Goal: Find specific page/section: Find specific page/section

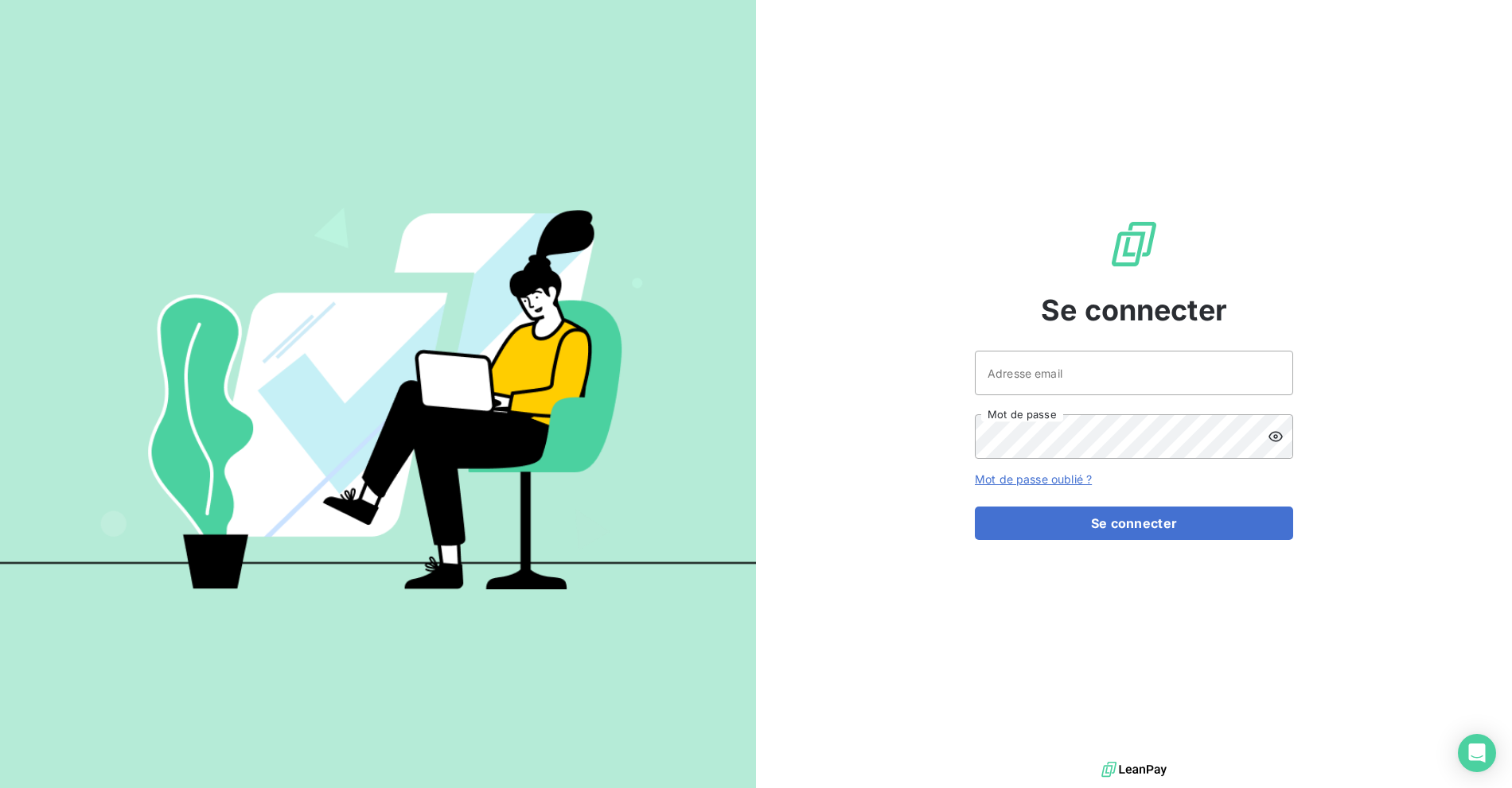
drag, startPoint x: 1005, startPoint y: 207, endPoint x: 1060, endPoint y: 389, distance: 190.1
click at [1006, 212] on div "Se connecter Adresse email Mot de passe Mot de passe oublié ? Se connecter" at bounding box center [1134, 379] width 318 height 758
click at [1055, 408] on div "Adresse email Mot de passe" at bounding box center [1134, 405] width 318 height 108
drag, startPoint x: 1054, startPoint y: 366, endPoint x: 1040, endPoint y: 367, distance: 14.0
click at [1054, 366] on input "Adresse email" at bounding box center [1134, 373] width 318 height 45
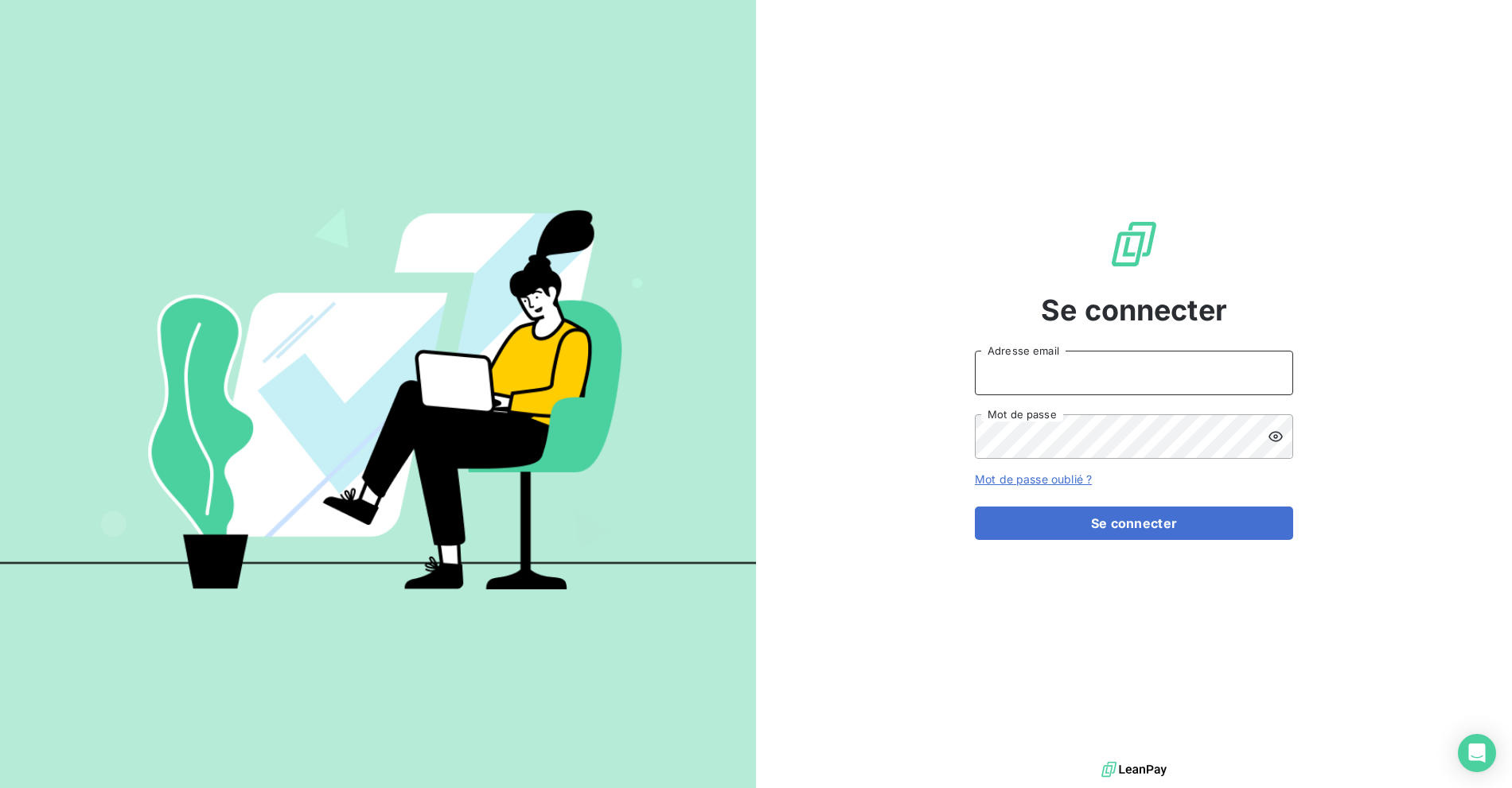
type input "billing@slimpay.com"
click at [1056, 489] on form "billing@slimpay.com Adresse email Mot de passe Mot de passe oublié ? Se connect…" at bounding box center [1134, 445] width 318 height 189
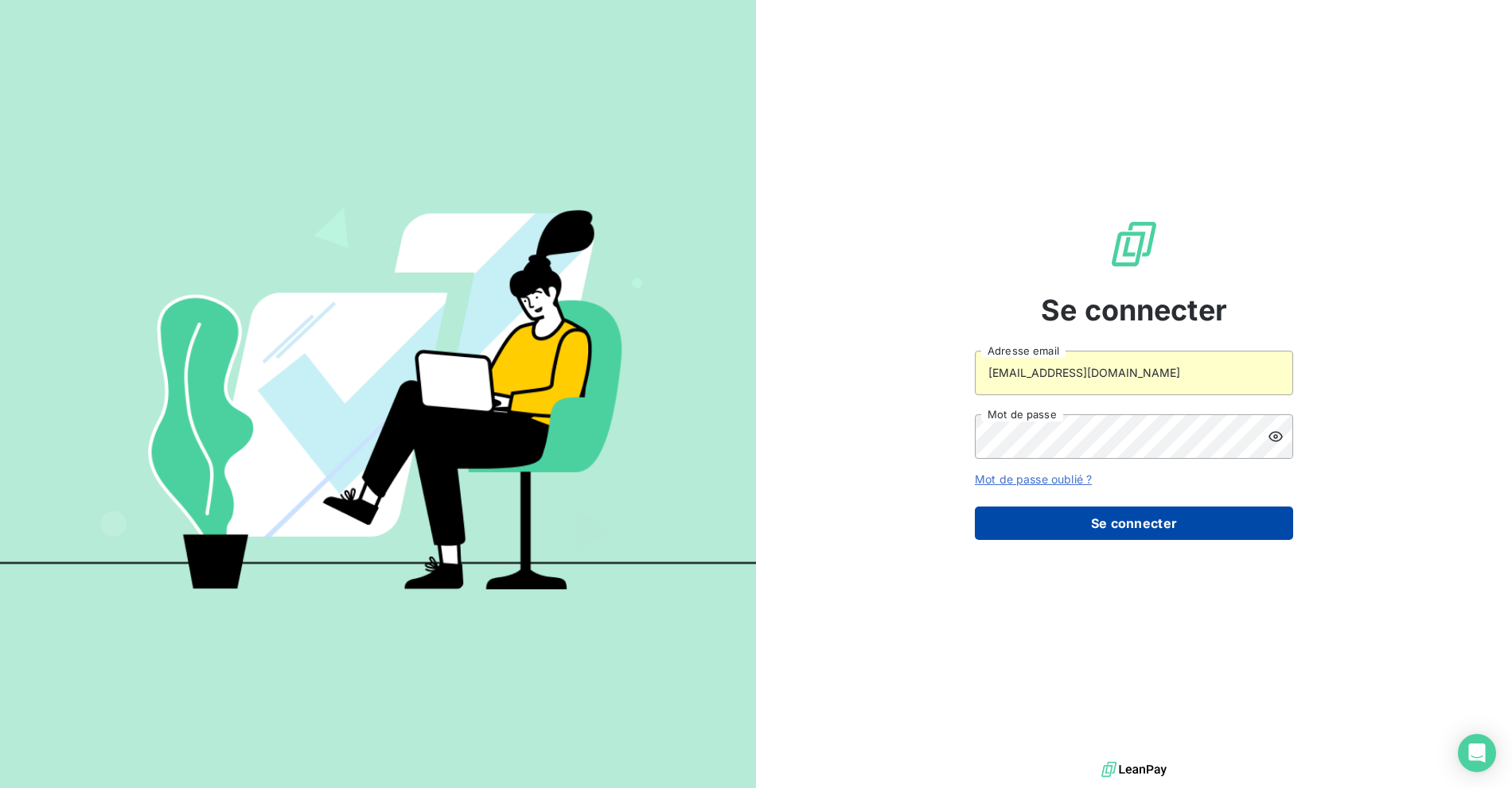
click at [1052, 523] on button "Se connecter" at bounding box center [1134, 523] width 318 height 33
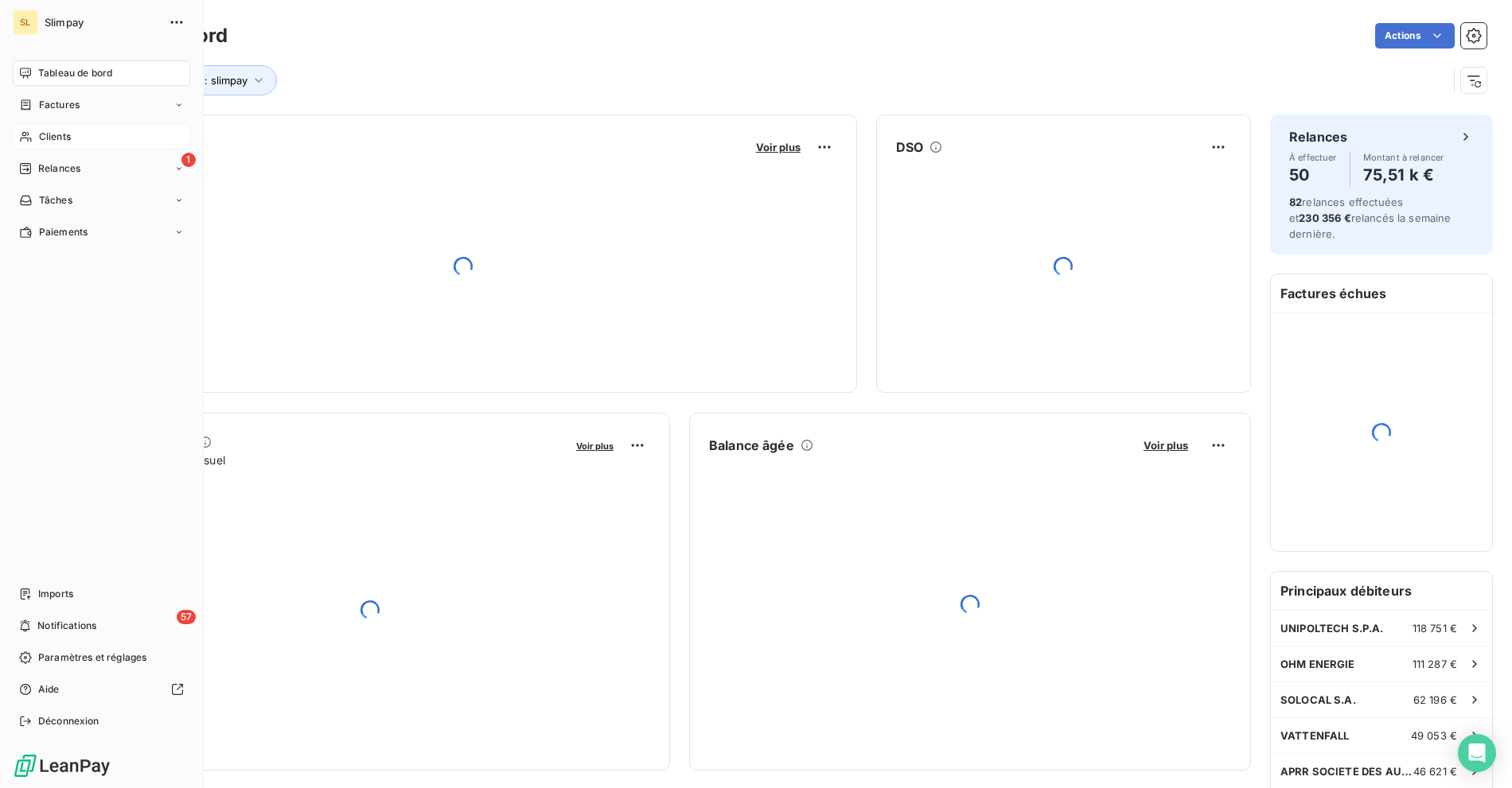
click at [51, 146] on div "Clients" at bounding box center [102, 136] width 178 height 25
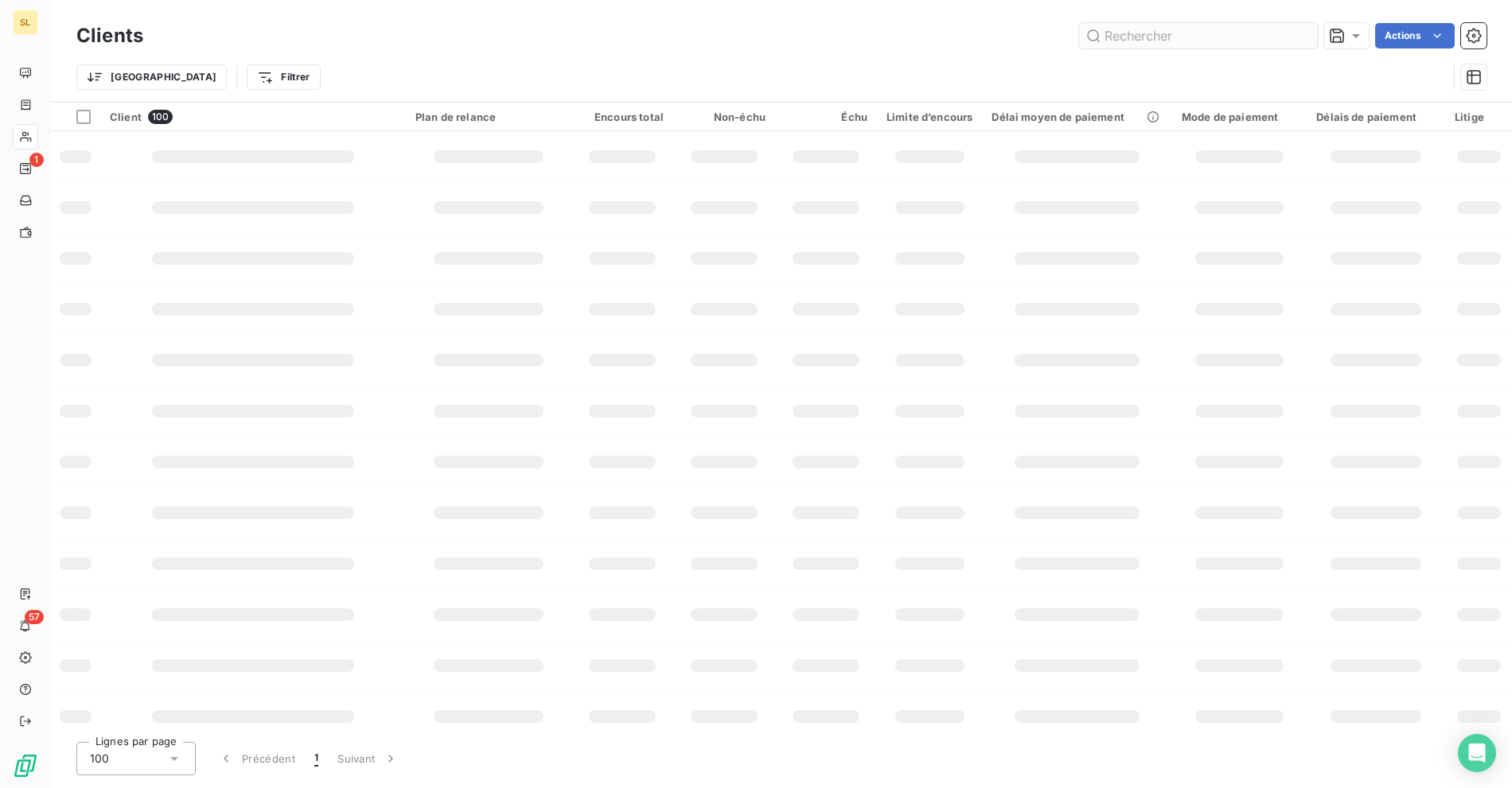
click at [1182, 45] on input "text" at bounding box center [1198, 35] width 239 height 25
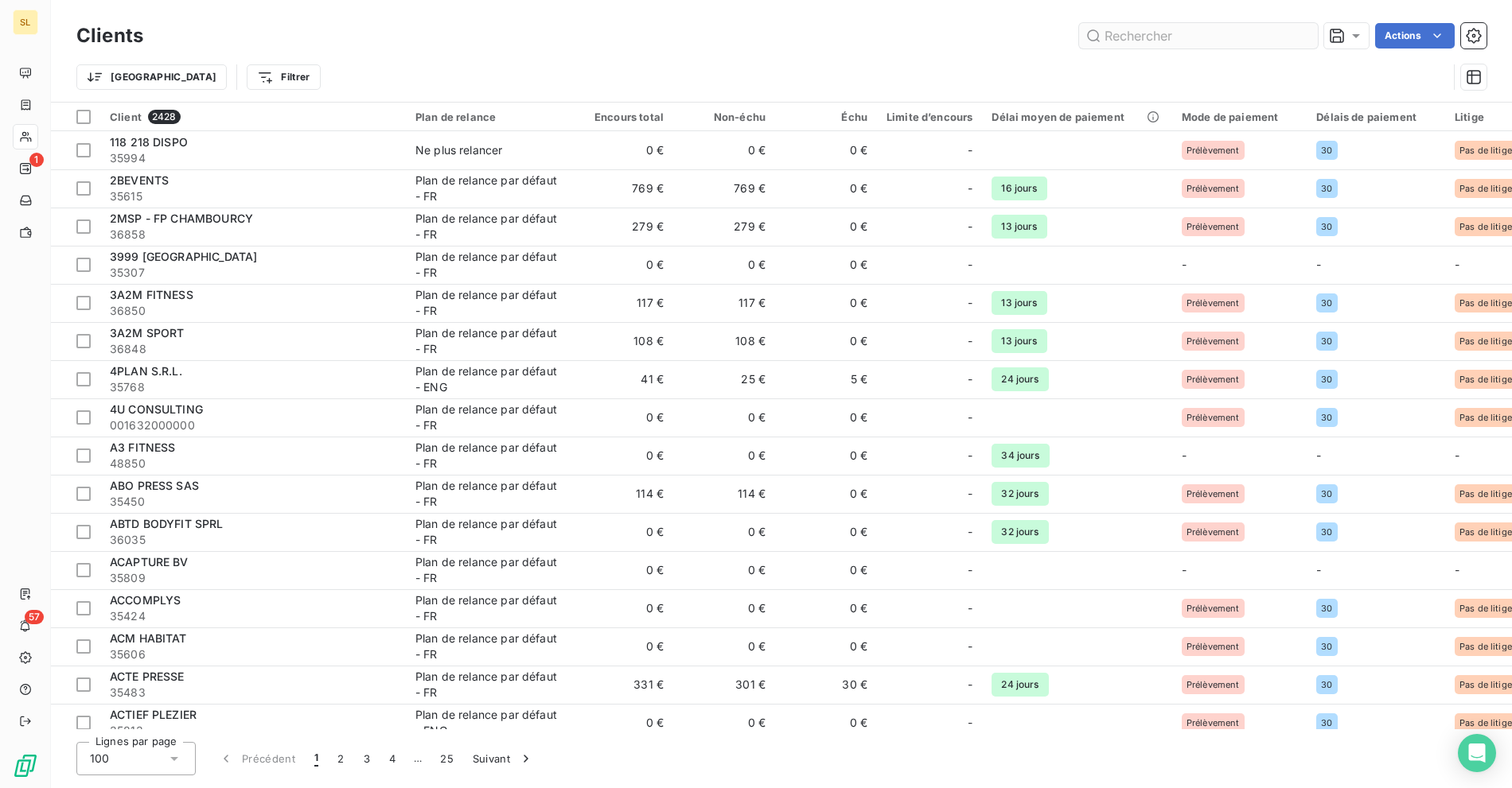
click at [1179, 35] on input "text" at bounding box center [1198, 35] width 239 height 25
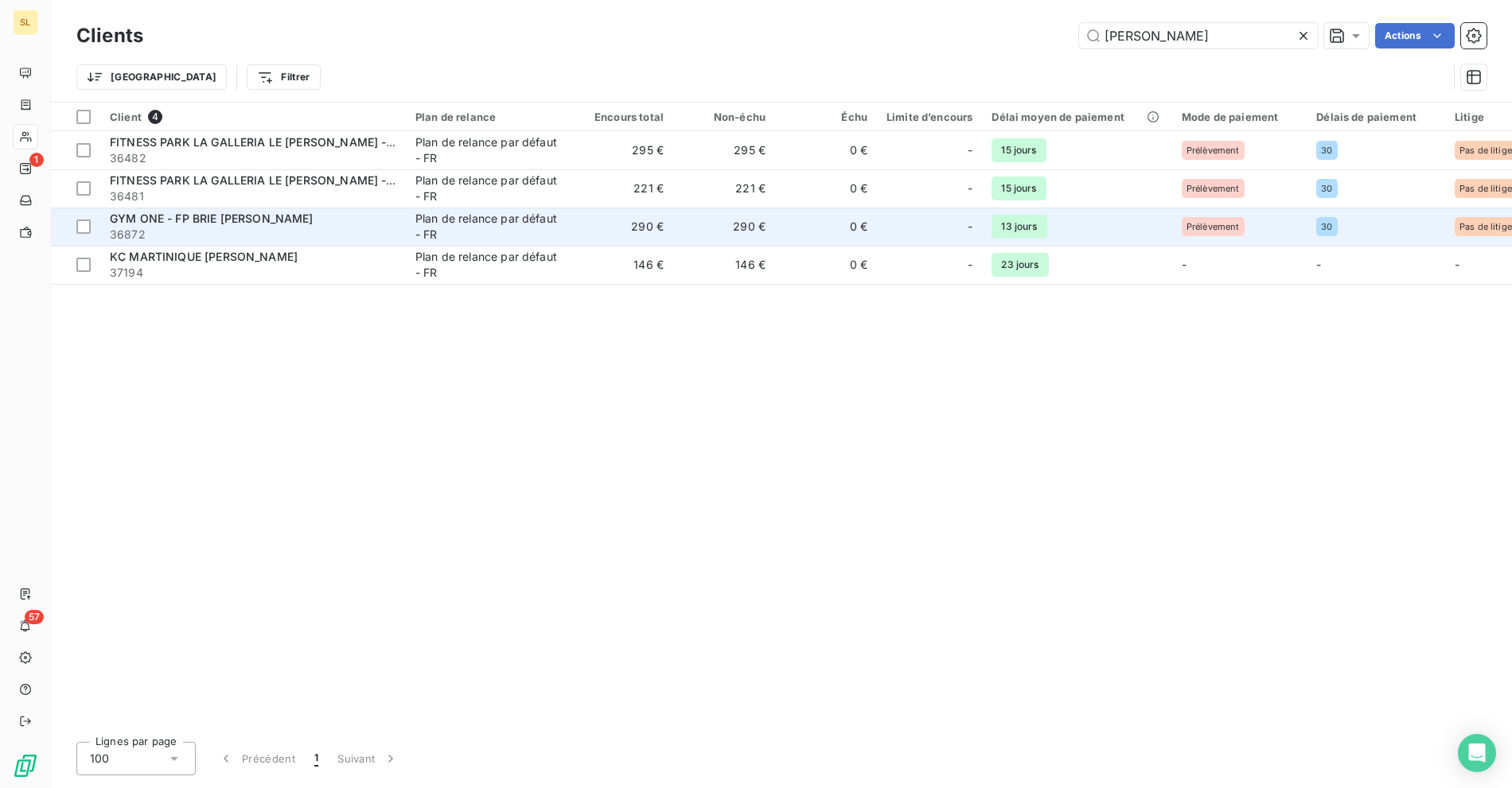
type input "[PERSON_NAME]"
click at [274, 222] on span "GYM ONE - FP BRIE [PERSON_NAME]" at bounding box center [211, 218] width 204 height 13
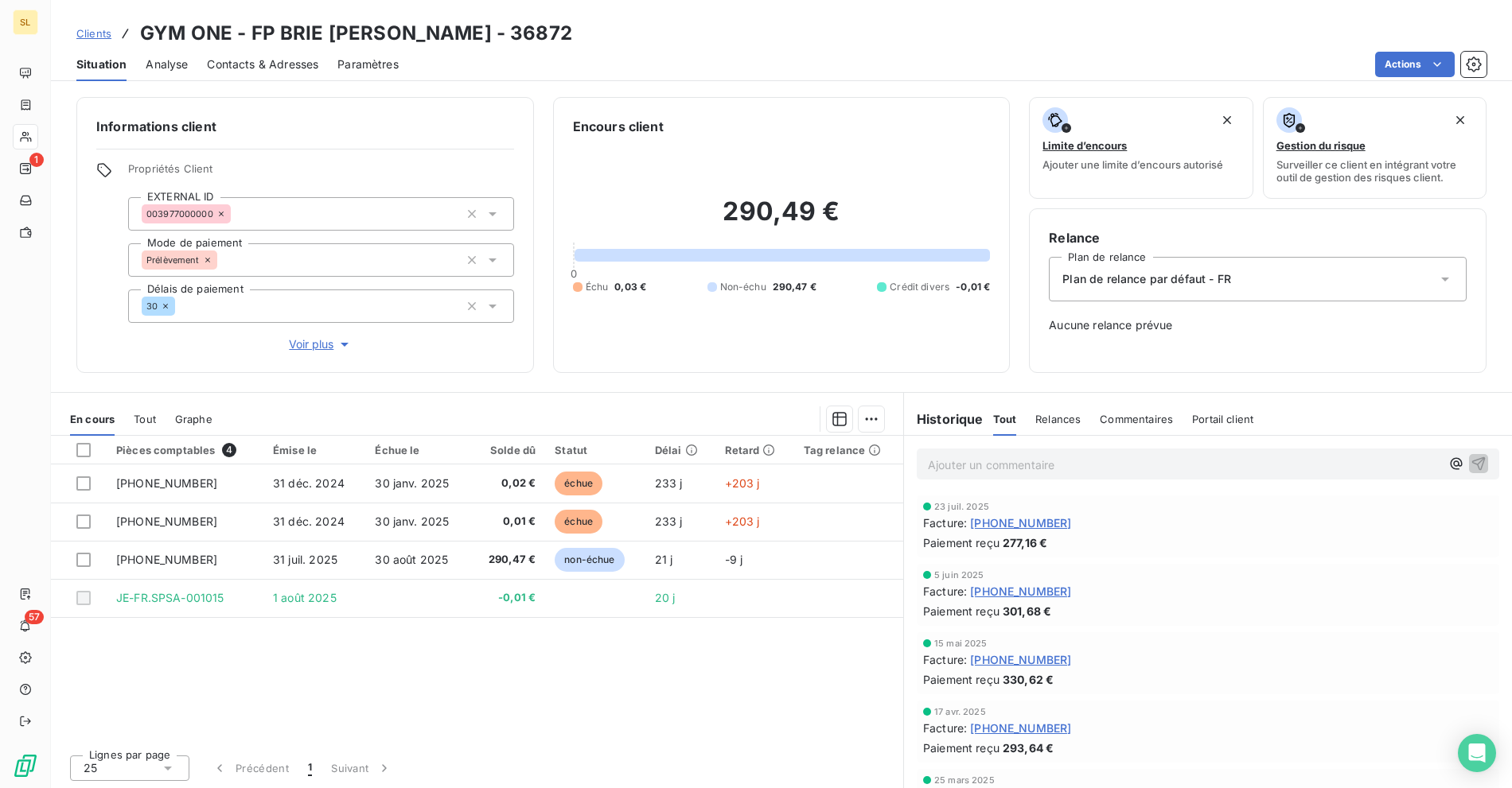
click at [308, 336] on button "Voir plus" at bounding box center [320, 345] width 386 height 17
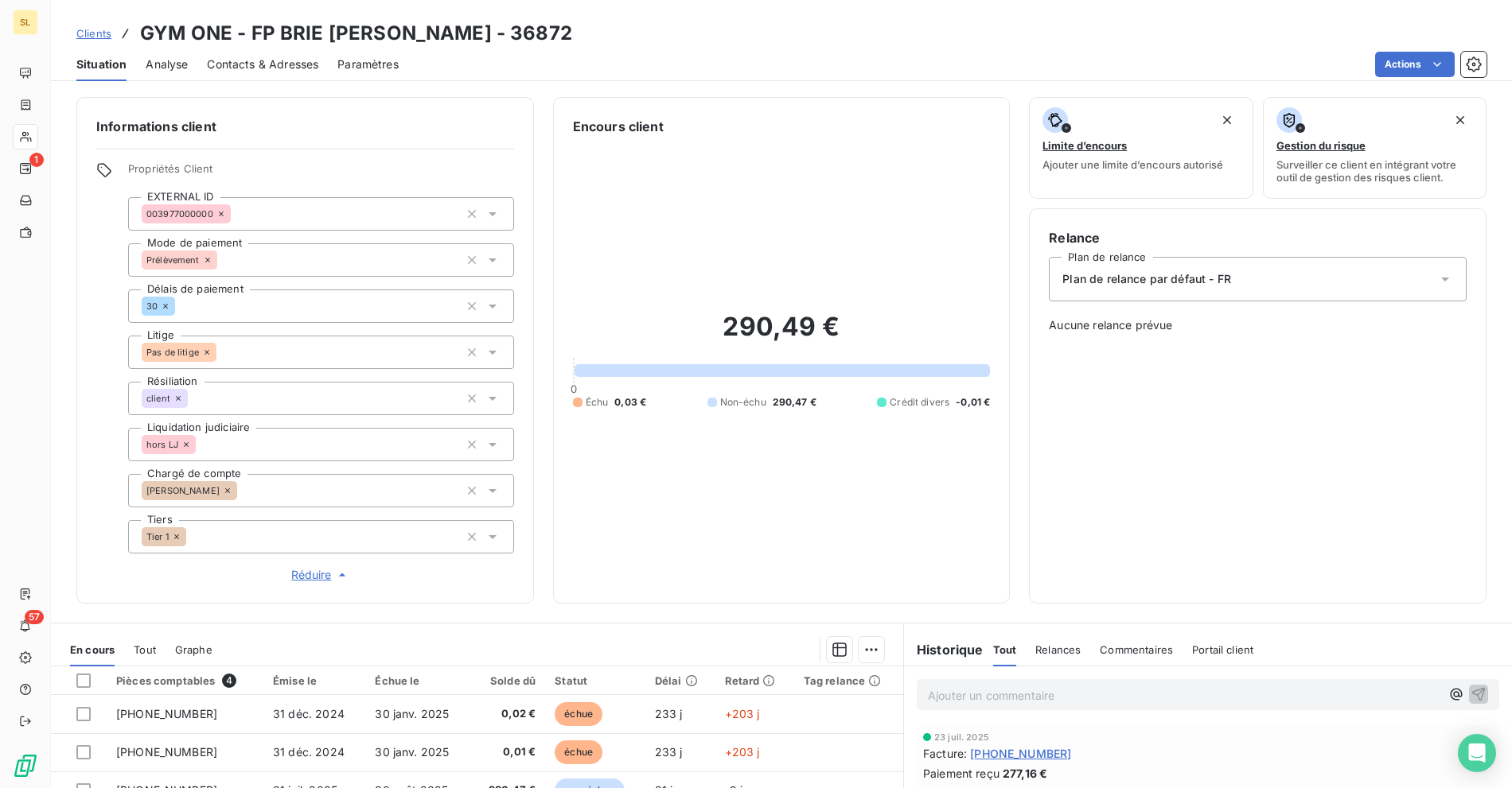
click at [177, 398] on icon at bounding box center [178, 398] width 4 height 4
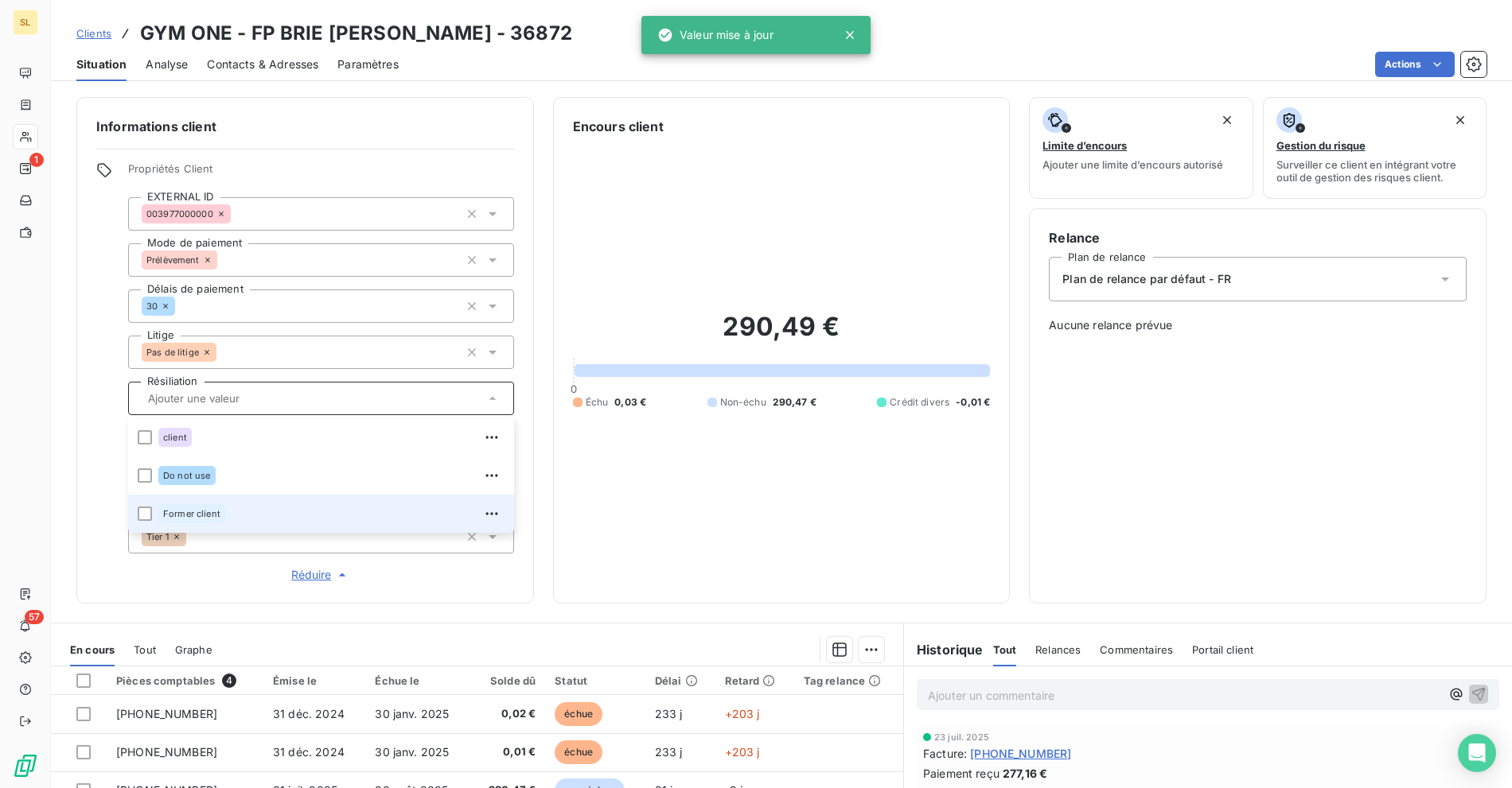
click at [205, 516] on span "Former client" at bounding box center [191, 513] width 57 height 10
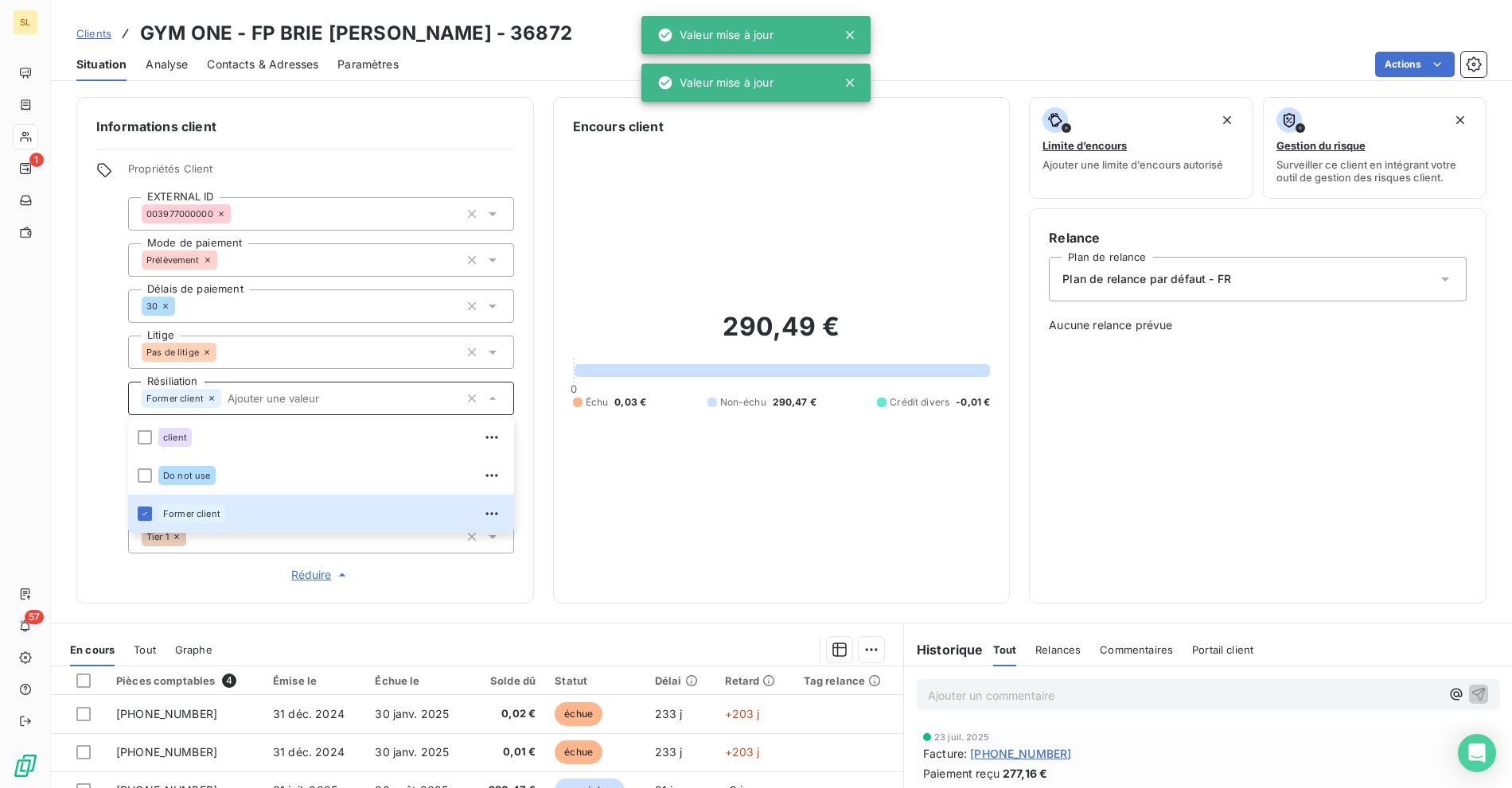
click at [444, 130] on h6 "Informations client" at bounding box center [304, 127] width 417 height 19
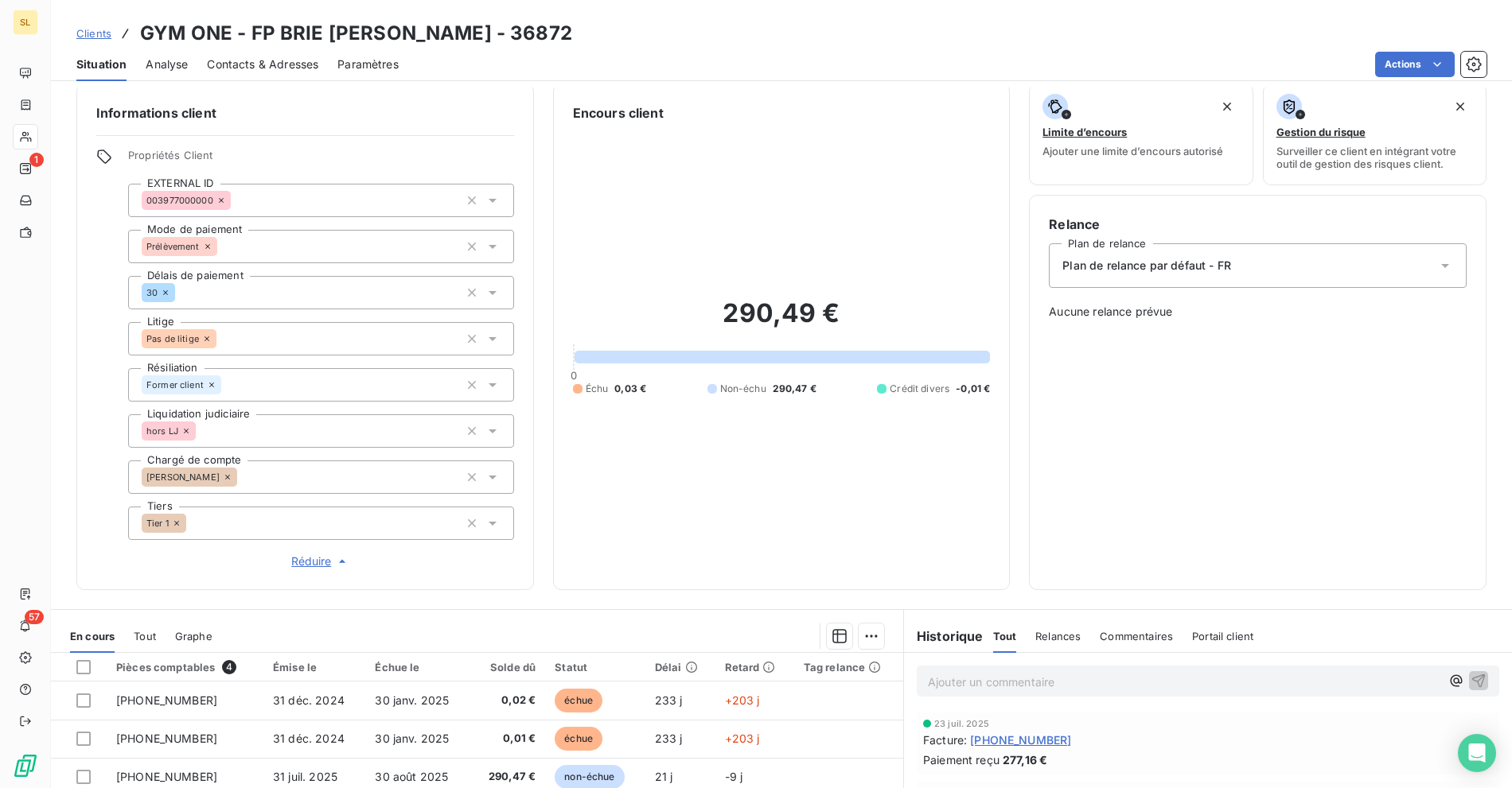
scroll to position [33, 0]
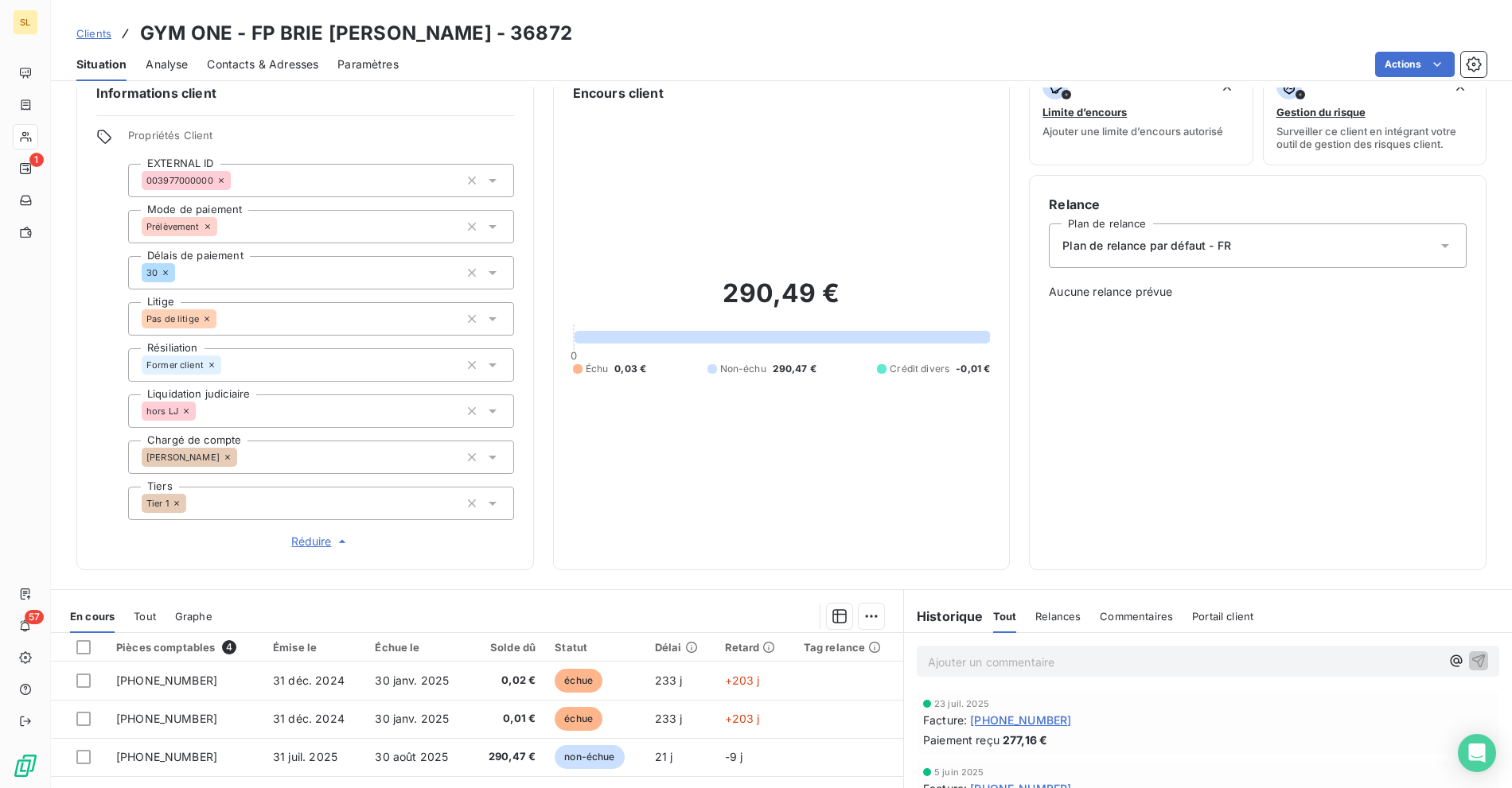
click at [1002, 653] on p "Ajouter un commentaire ﻿" at bounding box center [1184, 662] width 513 height 20
click at [962, 680] on div "Ajouter un commentaire ﻿" at bounding box center [1208, 661] width 608 height 57
click at [979, 661] on p "Ajouter un commentaire ﻿" at bounding box center [1184, 662] width 513 height 20
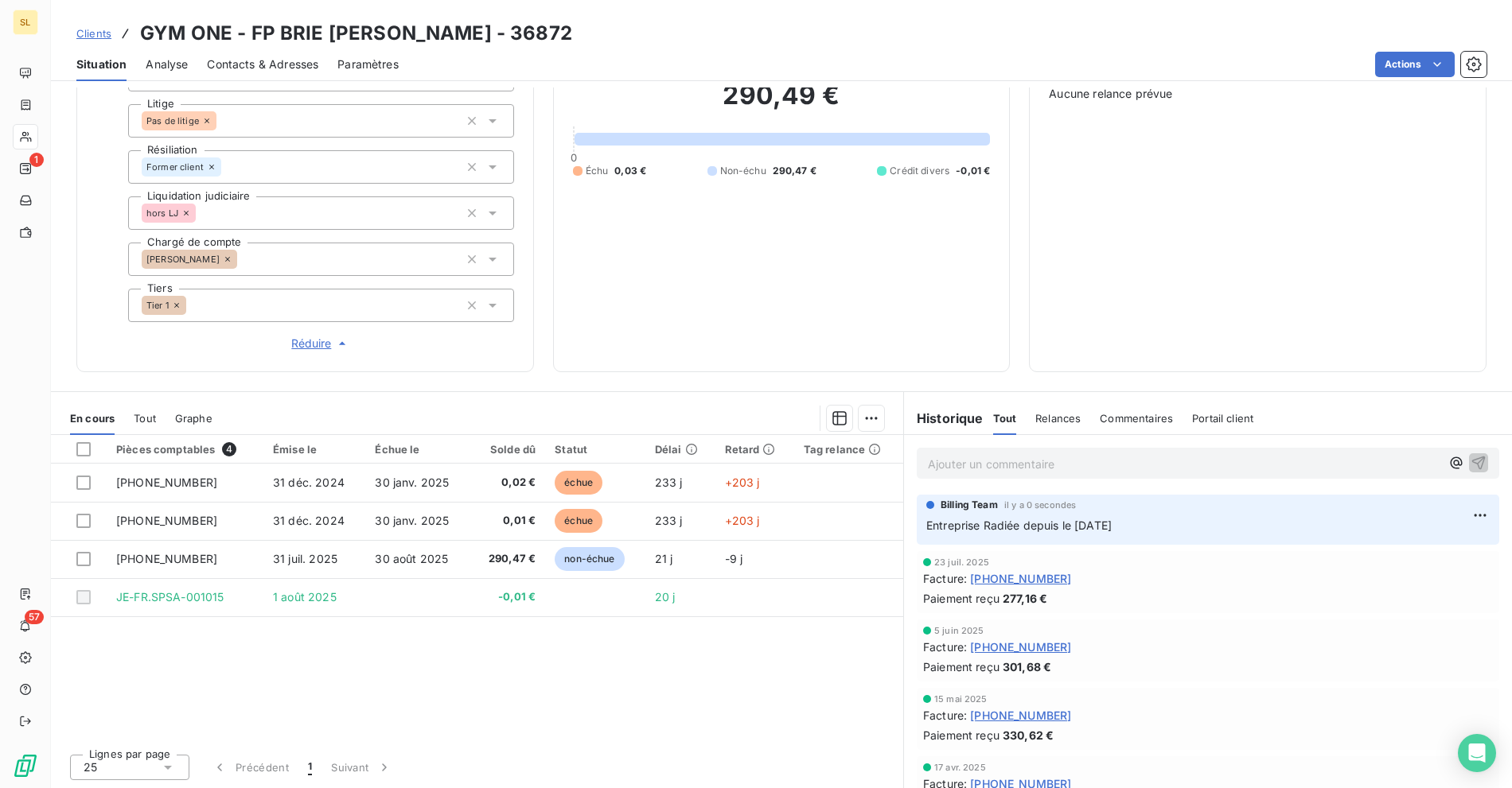
click at [569, 38] on div "Clients GYM ONE - FP BRIE [PERSON_NAME] - 36872" at bounding box center [781, 33] width 1461 height 29
click at [82, 35] on span "Clients" at bounding box center [94, 33] width 35 height 13
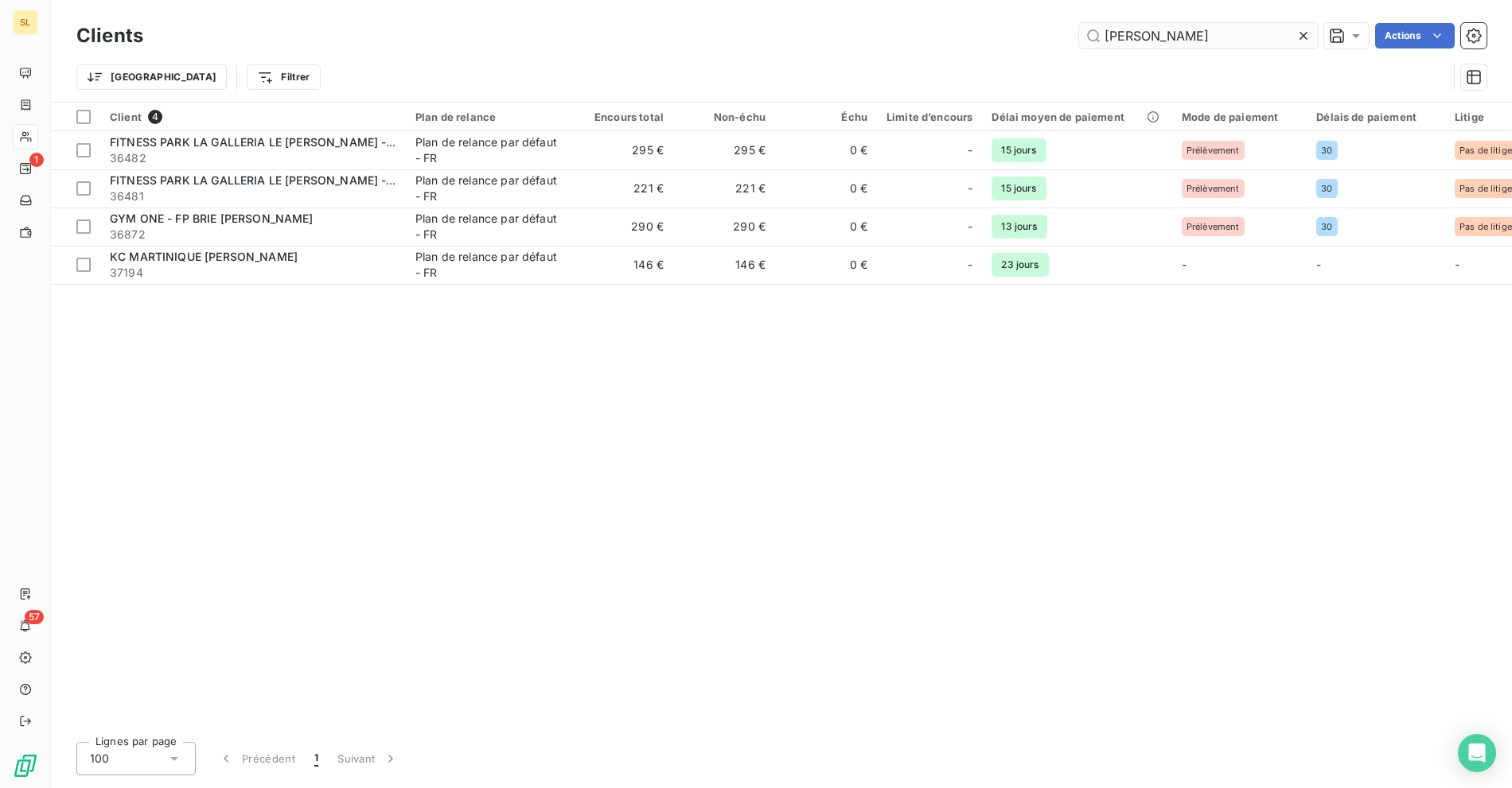
click at [1181, 33] on input "[PERSON_NAME]" at bounding box center [1198, 35] width 239 height 25
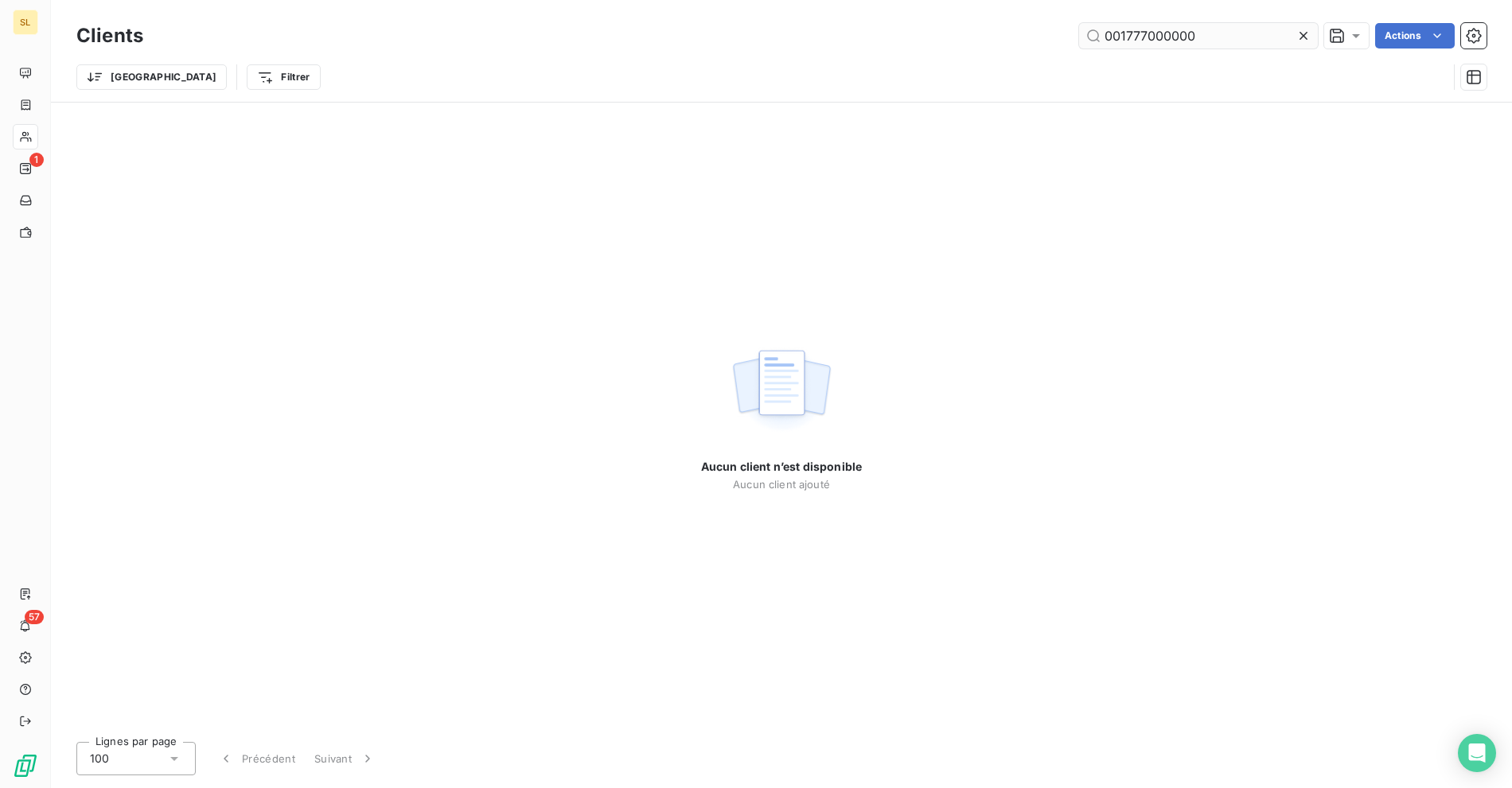
click at [1198, 38] on input "001777000000" at bounding box center [1198, 35] width 239 height 25
click at [1169, 39] on input "001777000000" at bounding box center [1198, 35] width 239 height 25
paste input "tbsfrance"
click at [1143, 46] on input "tbsfrance" at bounding box center [1198, 35] width 239 height 25
click at [1146, 42] on input "tbsfrance" at bounding box center [1198, 35] width 239 height 25
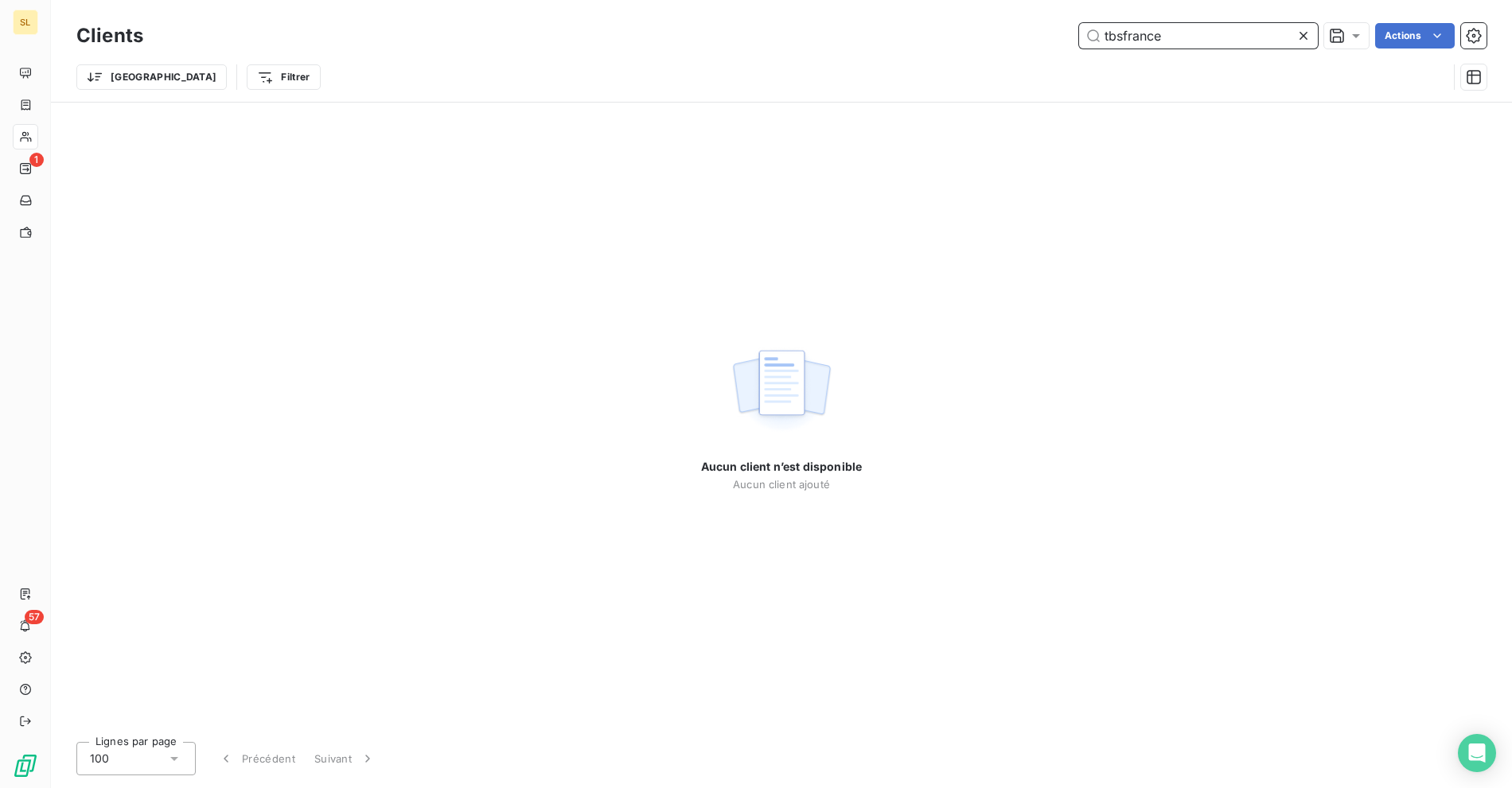
paste input "TBS Blue Roazhon"
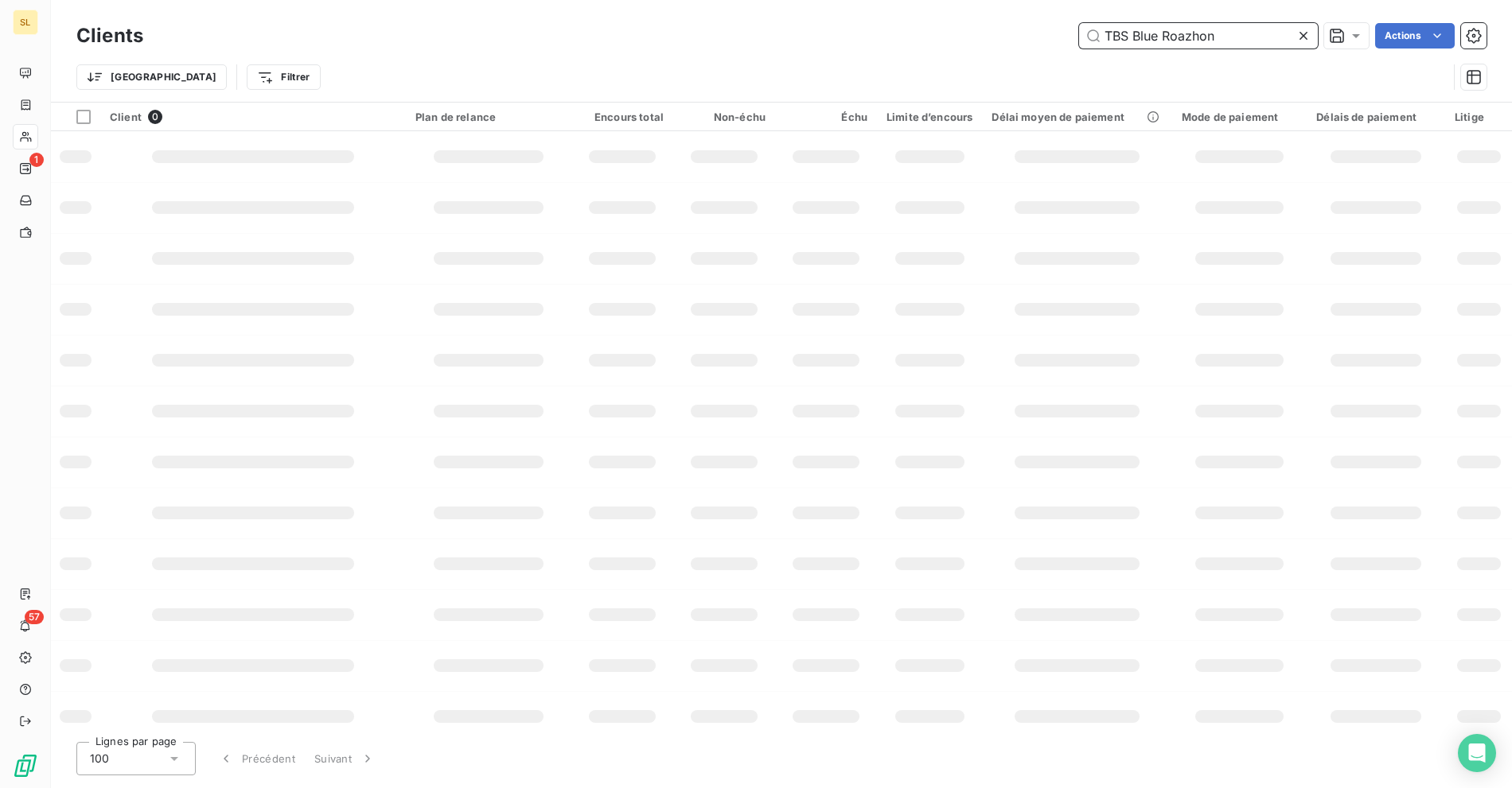
type input "TBS Blue Roazhon"
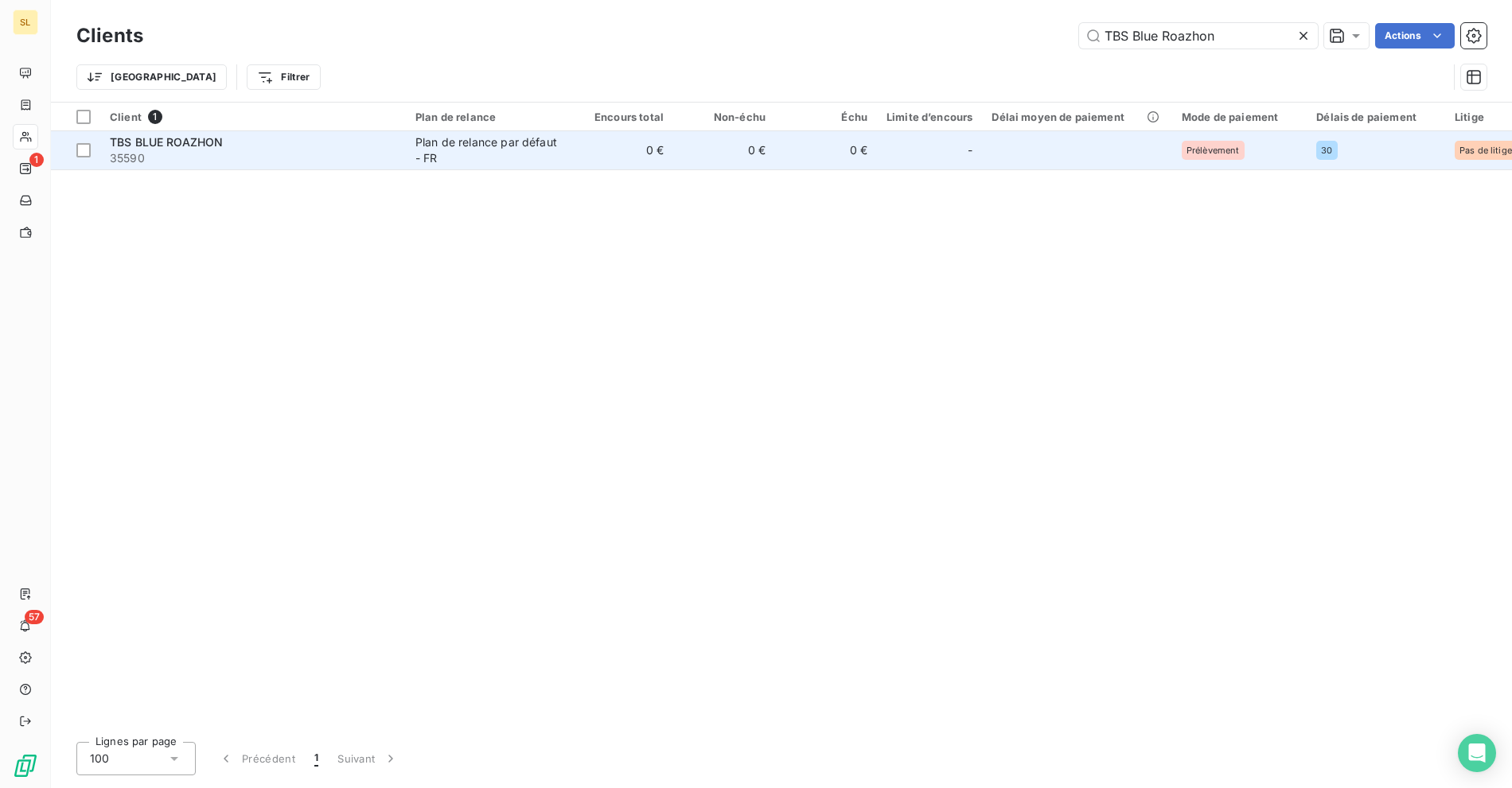
click at [338, 153] on span "35590" at bounding box center [252, 158] width 286 height 16
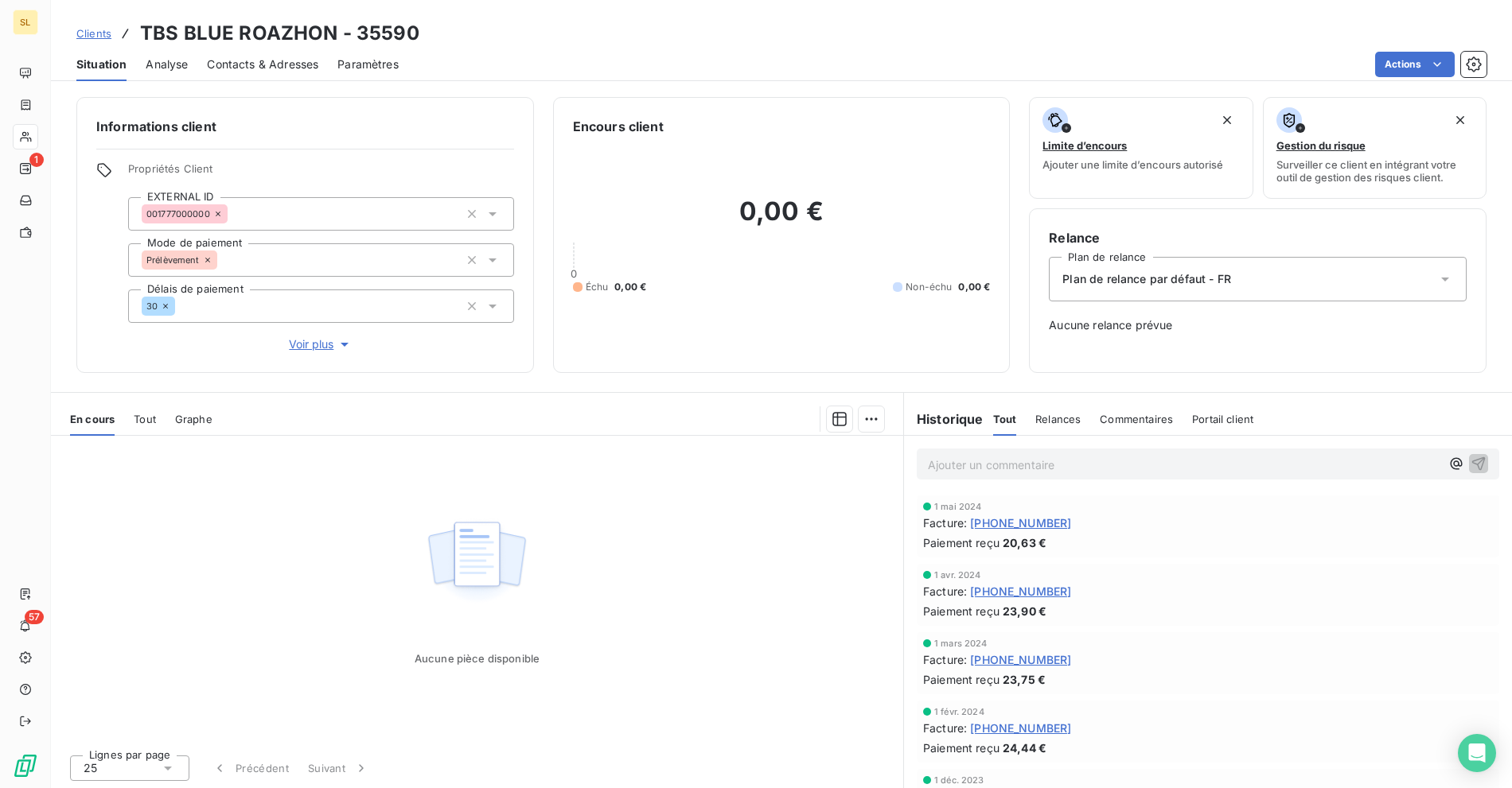
click at [101, 31] on span "Clients" at bounding box center [94, 33] width 35 height 13
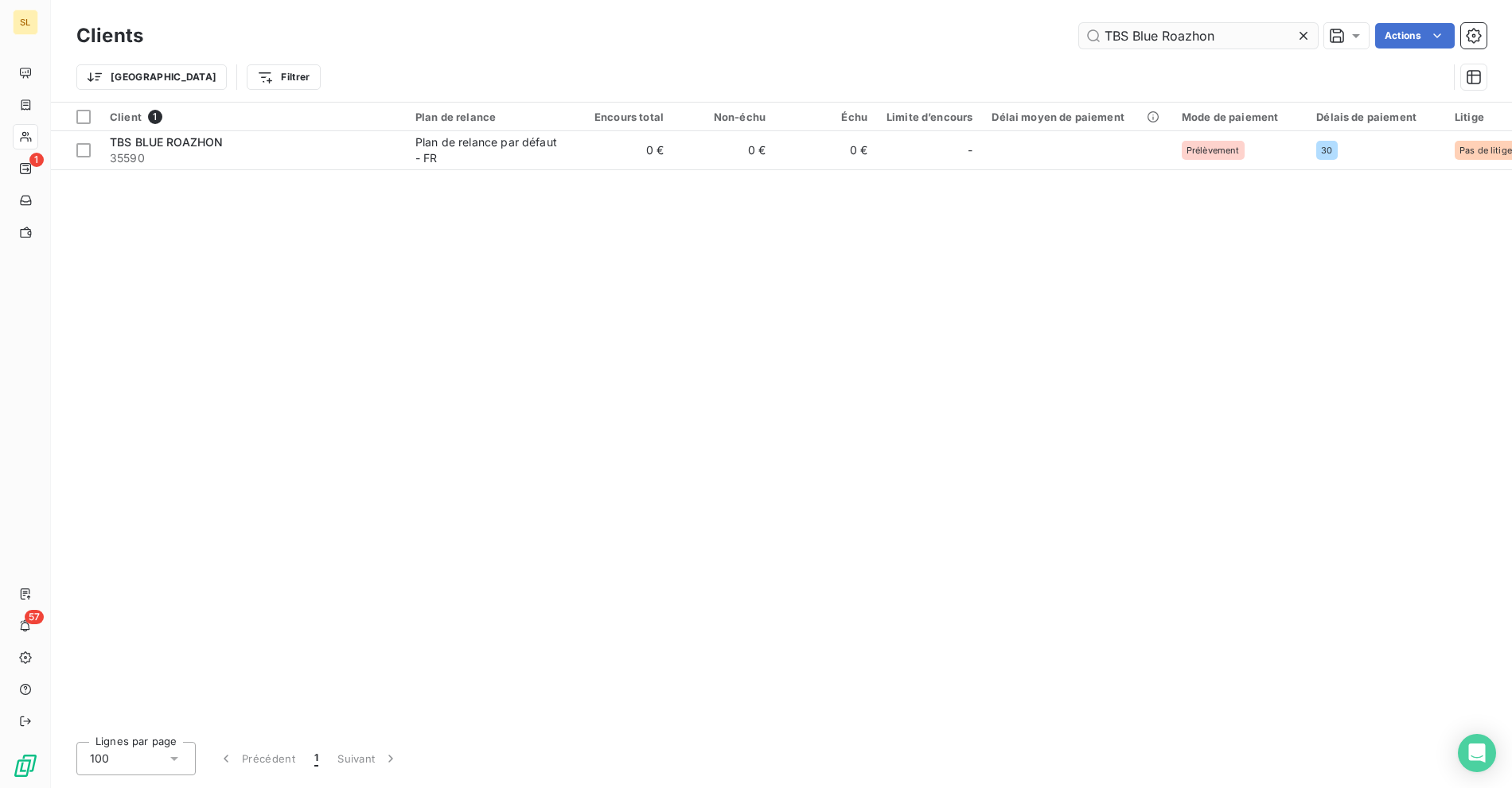
click at [1198, 35] on input "TBS Blue Roazhon" at bounding box center [1198, 35] width 239 height 25
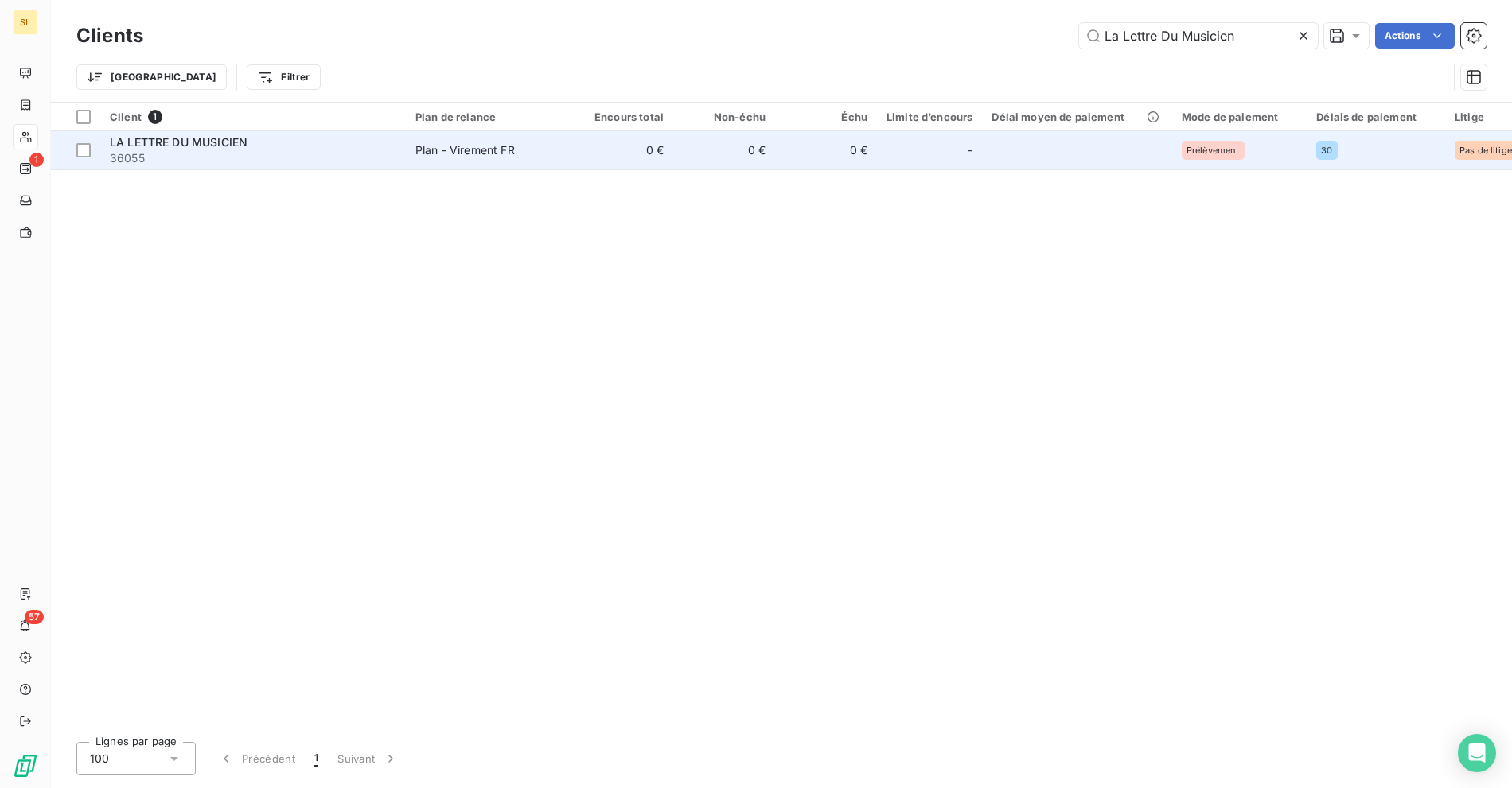
type input "La Lettre Du Musicien"
click at [240, 147] on span "LA LETTRE DU MUSICIEN" at bounding box center [178, 142] width 137 height 13
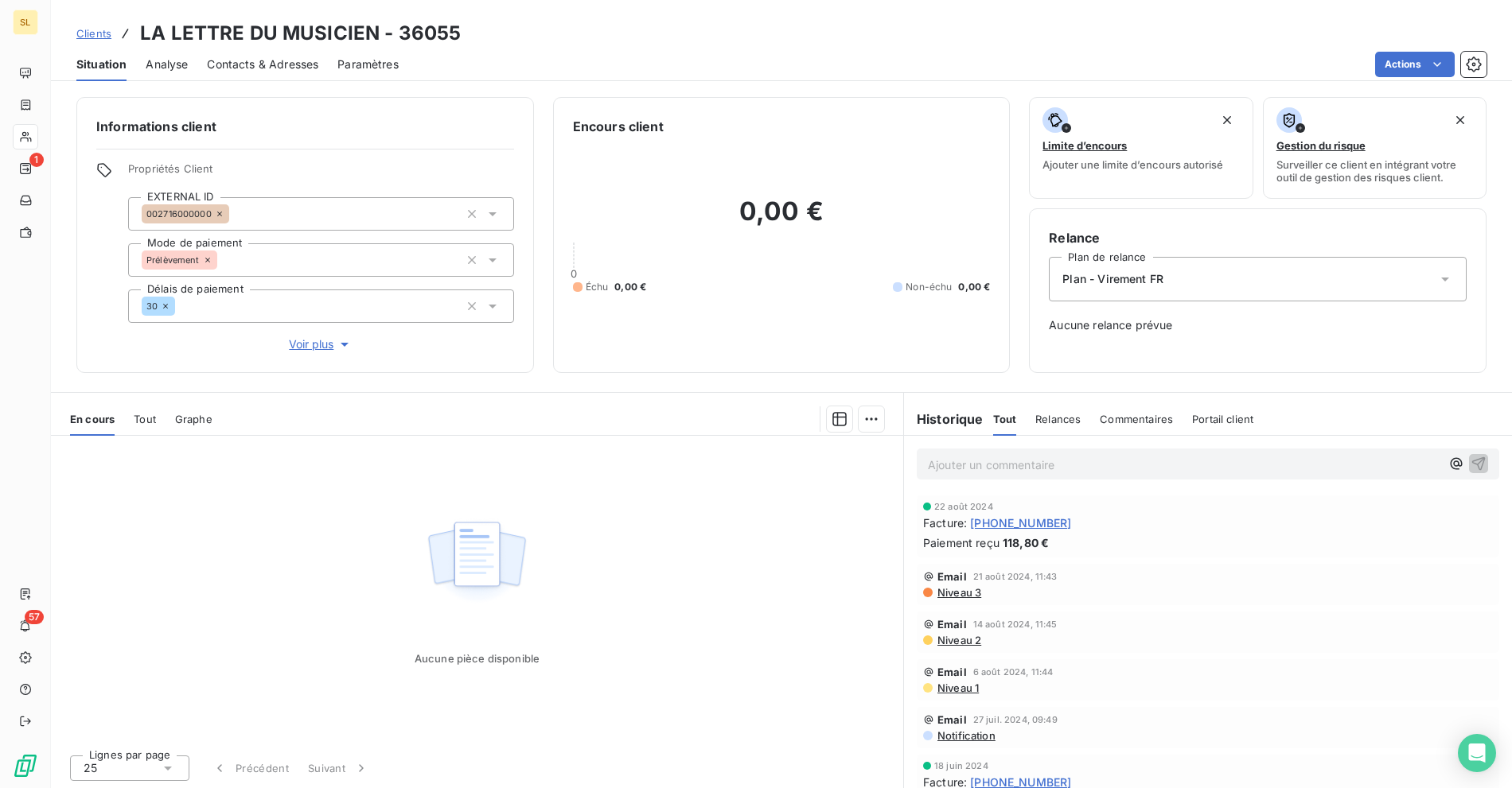
click at [334, 337] on span "Voir plus" at bounding box center [320, 345] width 64 height 16
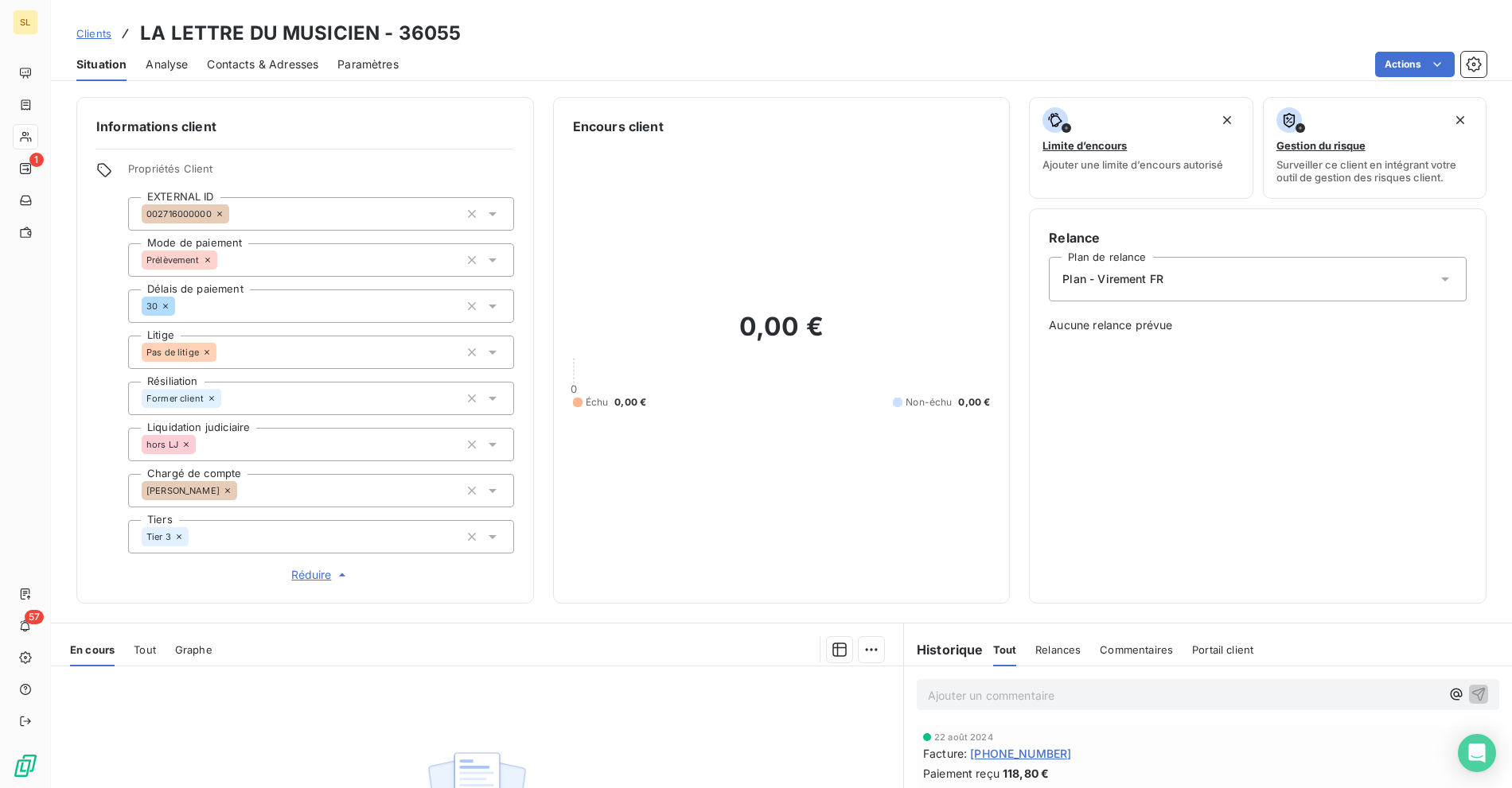
click at [643, 40] on div "Clients LA LETTRE DU MUSICIEN - 36055" at bounding box center [781, 33] width 1461 height 29
click at [79, 31] on span "Clients" at bounding box center [94, 33] width 35 height 13
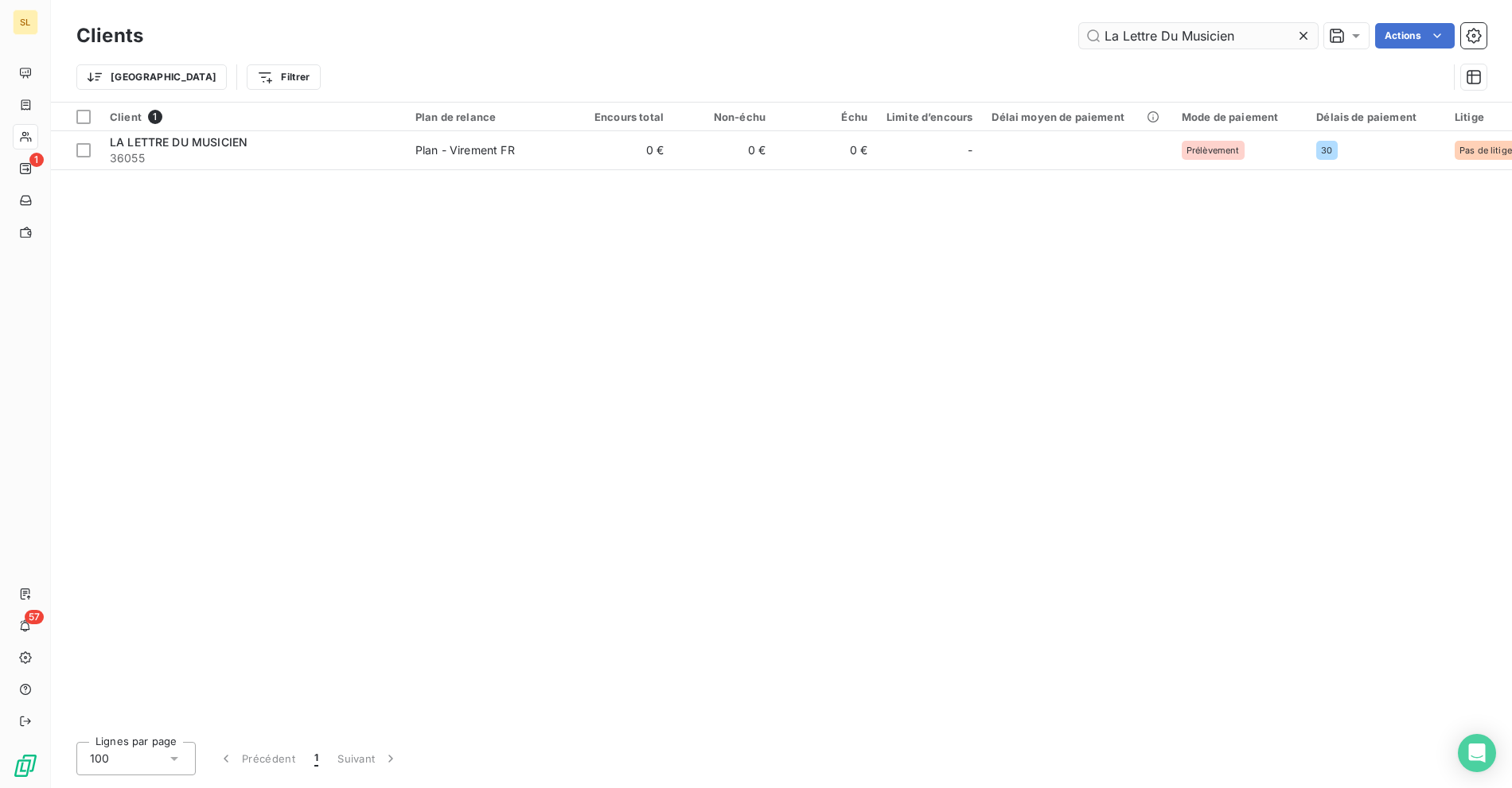
click at [1216, 33] on input "La Lettre Du Musicien" at bounding box center [1198, 35] width 239 height 25
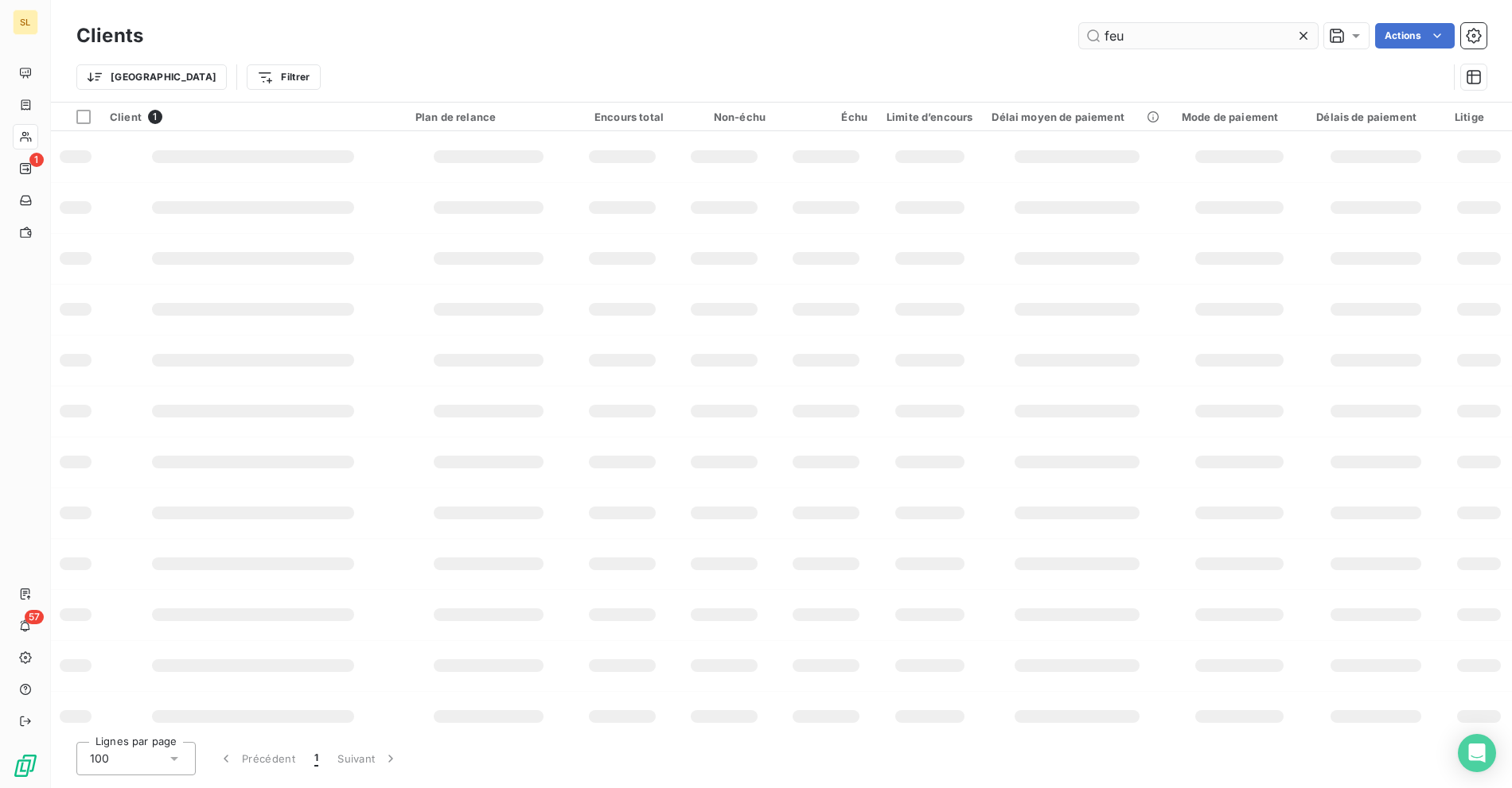
type input "feu"
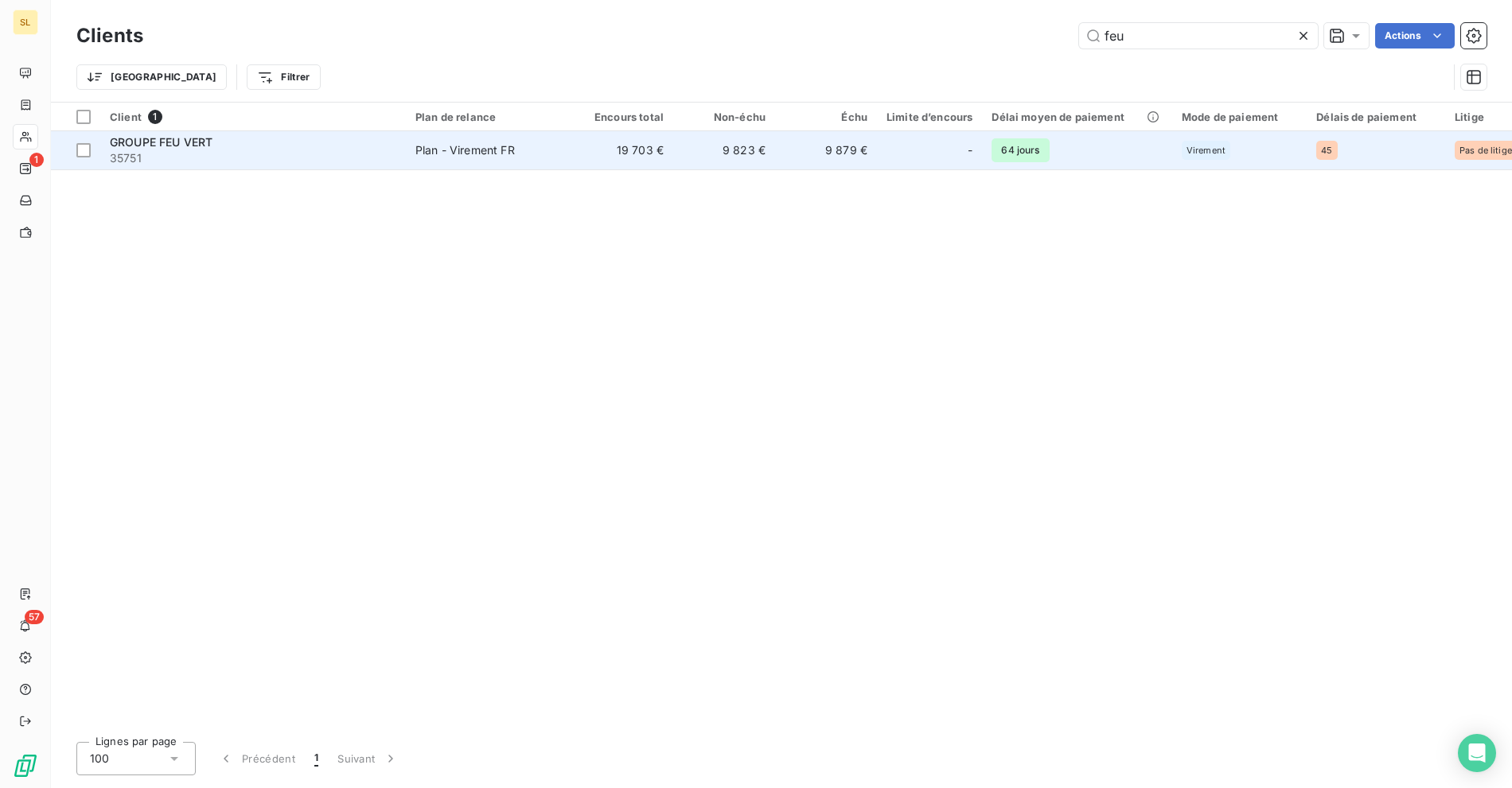
click at [718, 145] on td "9 823 €" at bounding box center [724, 150] width 102 height 38
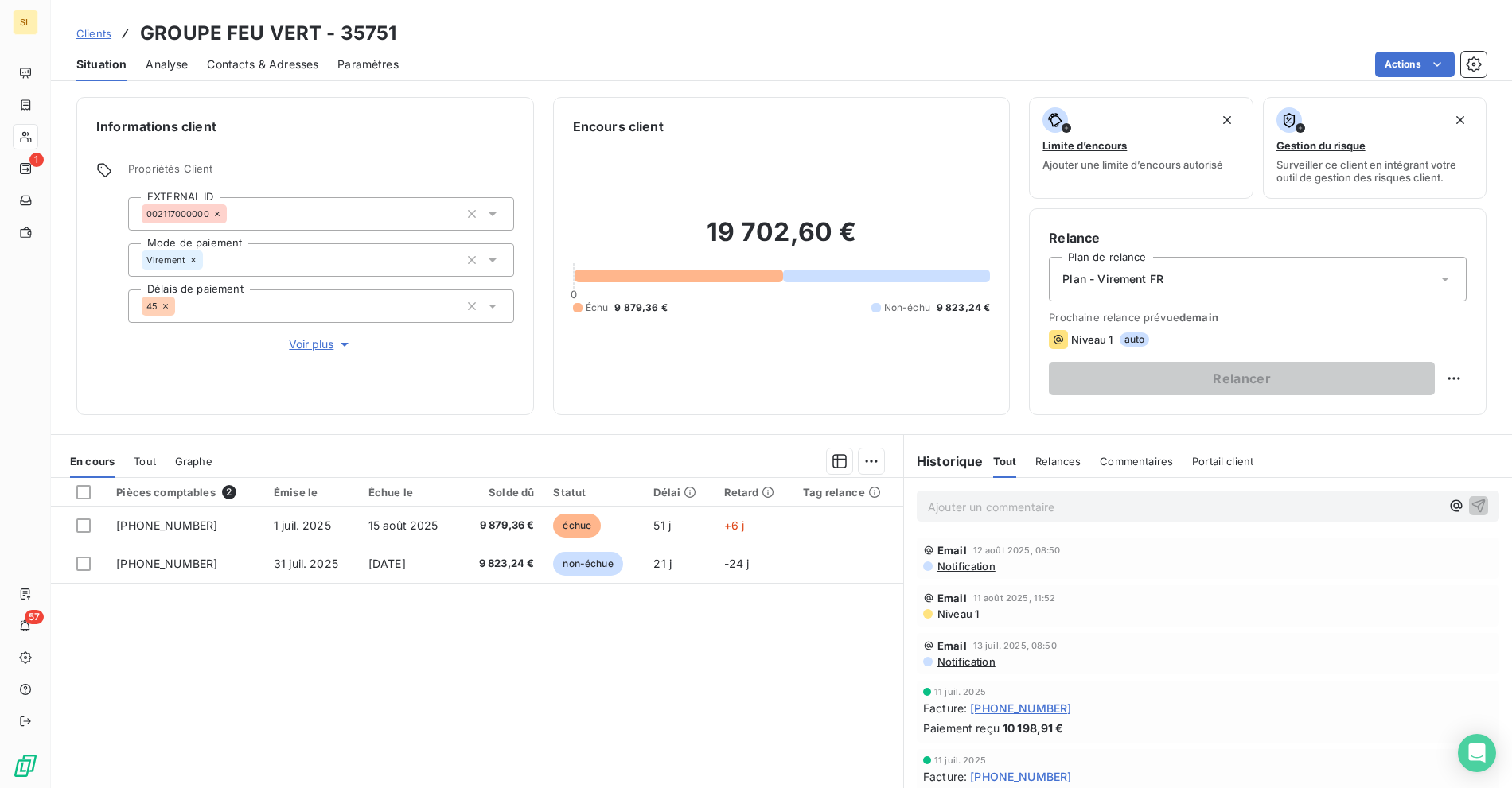
click at [445, 51] on div "Situation Analyse Contacts & Adresses Paramètres Actions" at bounding box center [781, 65] width 1461 height 33
click at [89, 33] on span "Clients" at bounding box center [94, 33] width 35 height 13
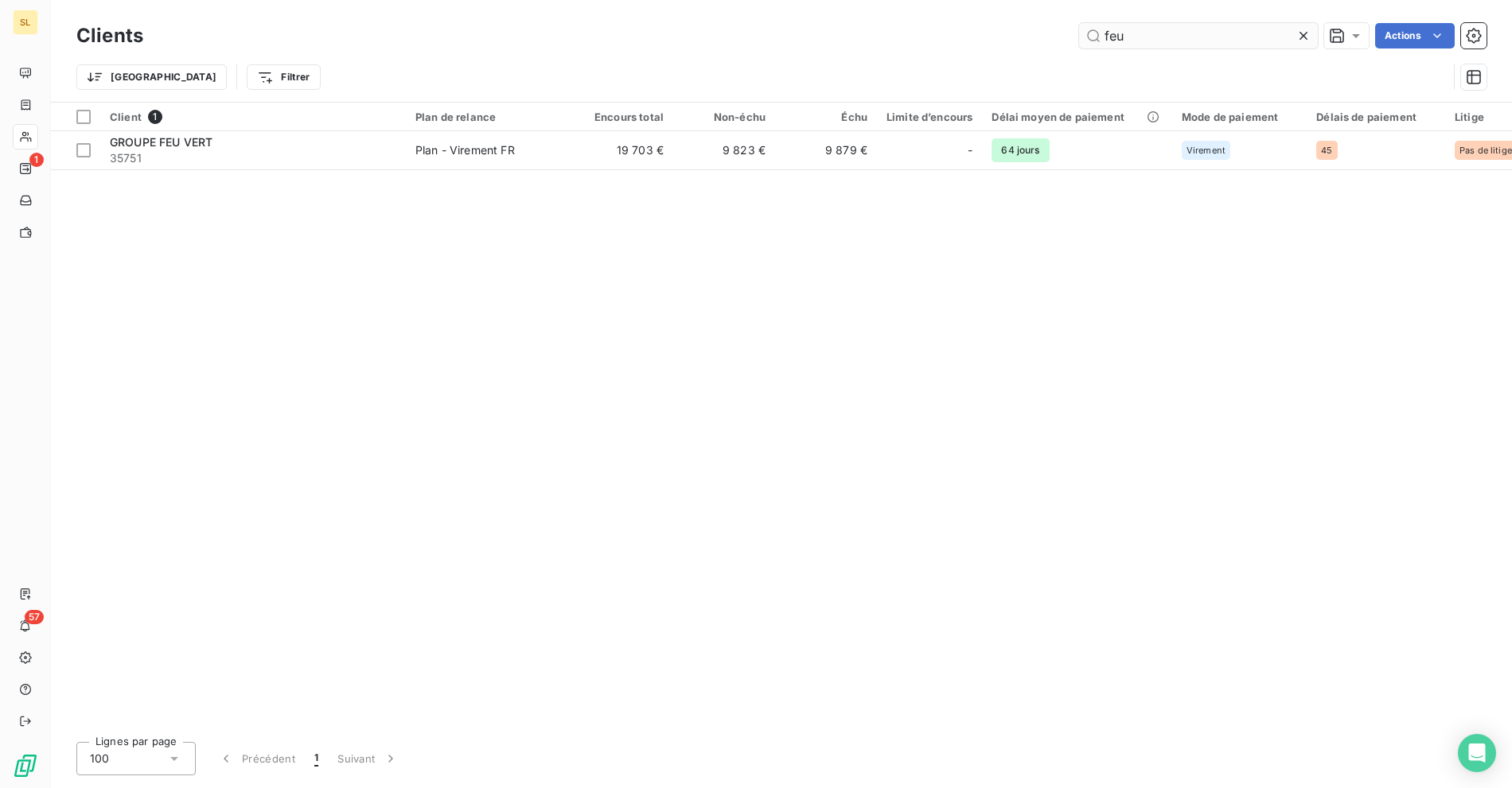
click at [1150, 37] on input "feu" at bounding box center [1198, 35] width 239 height 25
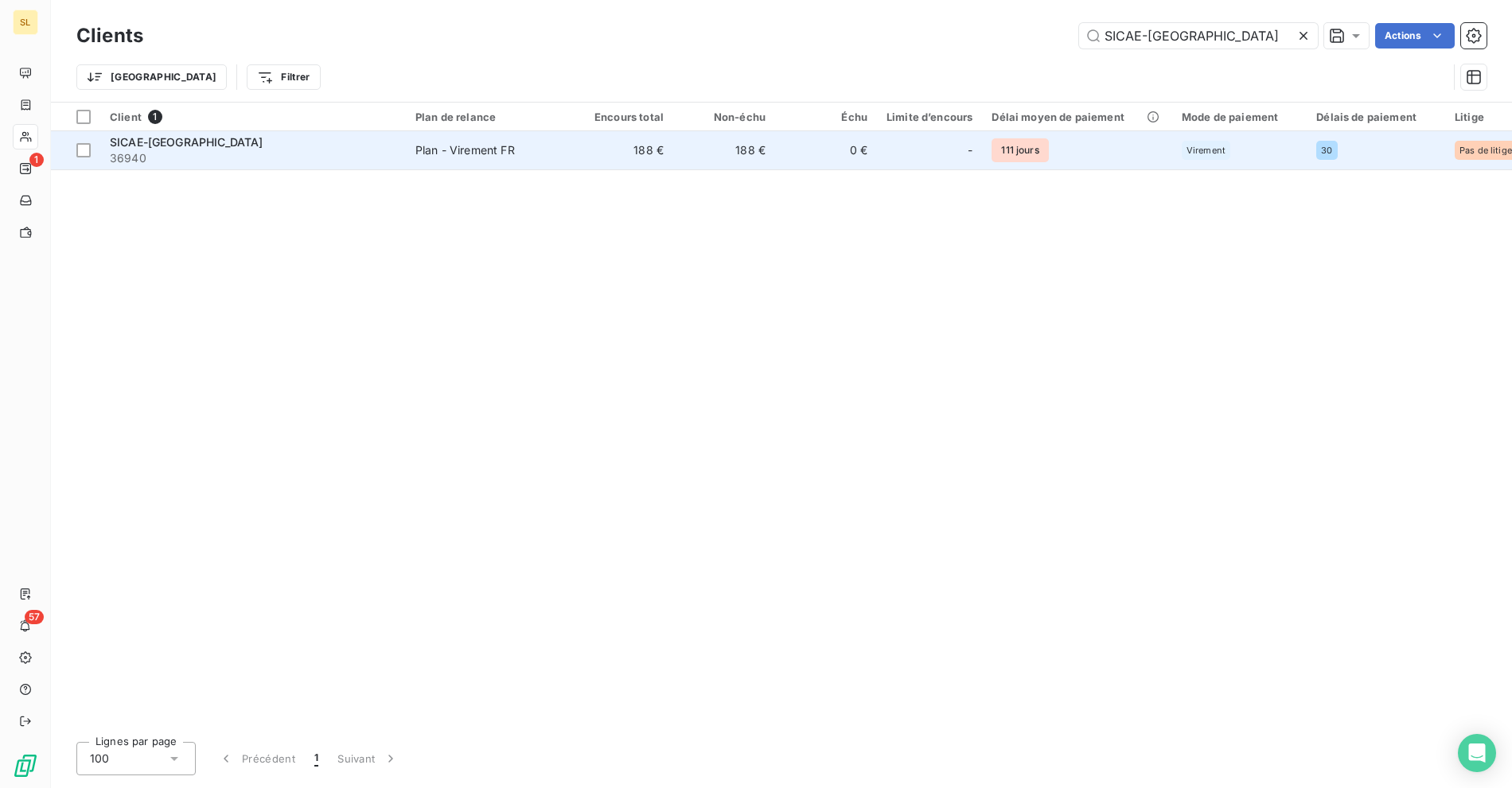
type input "SICAE-[GEOGRAPHIC_DATA]"
click at [364, 163] on span "36940" at bounding box center [252, 158] width 286 height 16
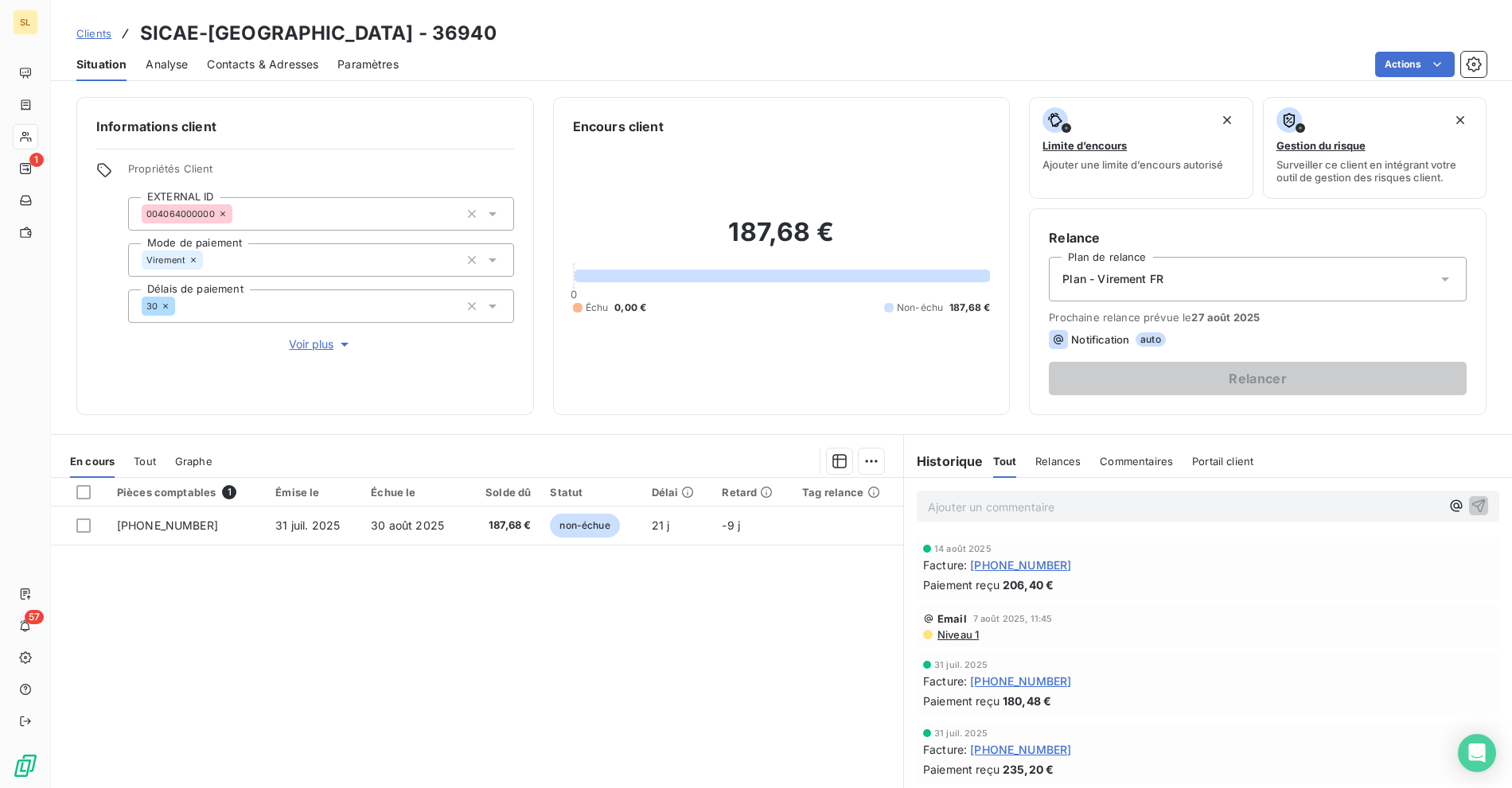
click at [778, 72] on div "Actions" at bounding box center [951, 64] width 1068 height 25
